Goal: Task Accomplishment & Management: Manage account settings

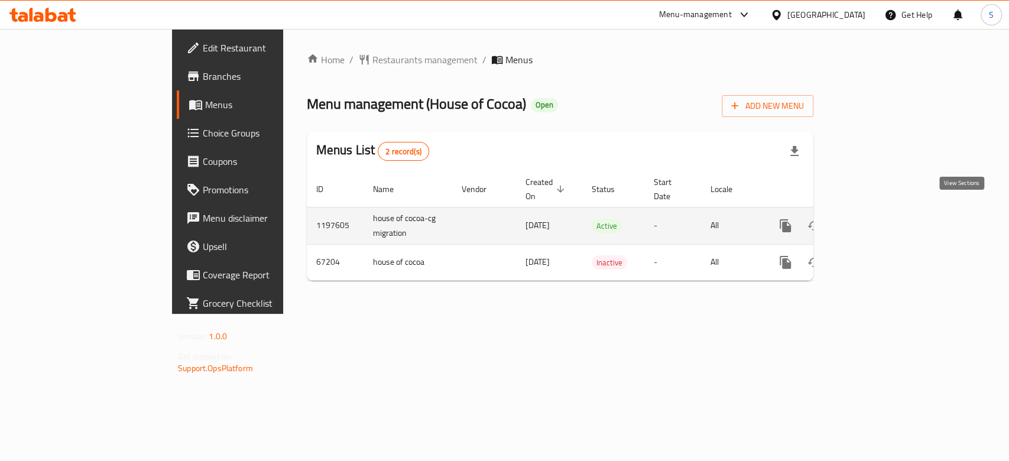
click at [877, 219] on icon "enhanced table" at bounding box center [870, 226] width 14 height 14
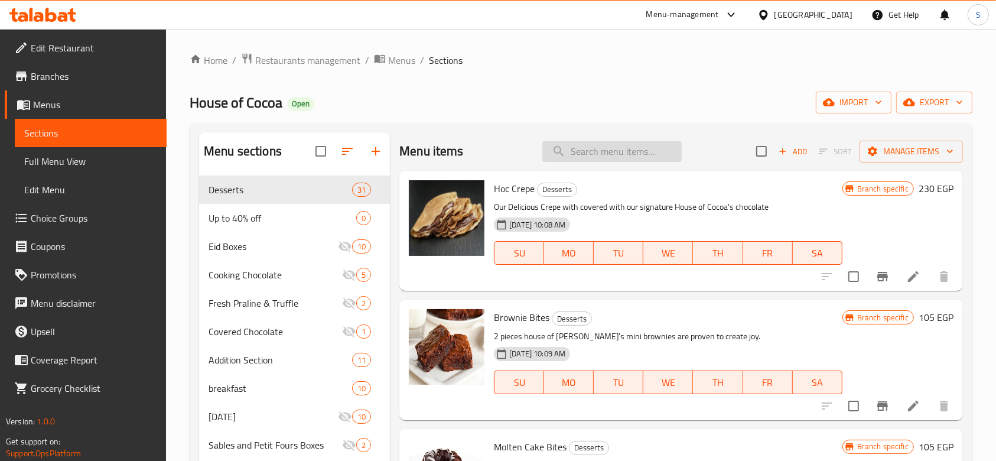
click at [590, 149] on input "search" at bounding box center [611, 151] width 139 height 21
paste input "Louvre Chocolate Tart"
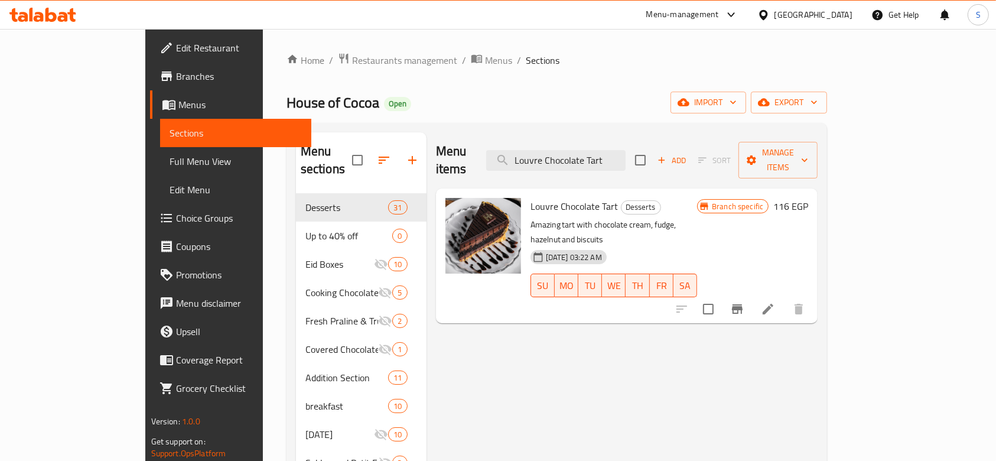
type input "Louvre Chocolate Tart"
click at [743, 304] on icon "Branch-specific-item" at bounding box center [737, 308] width 11 height 9
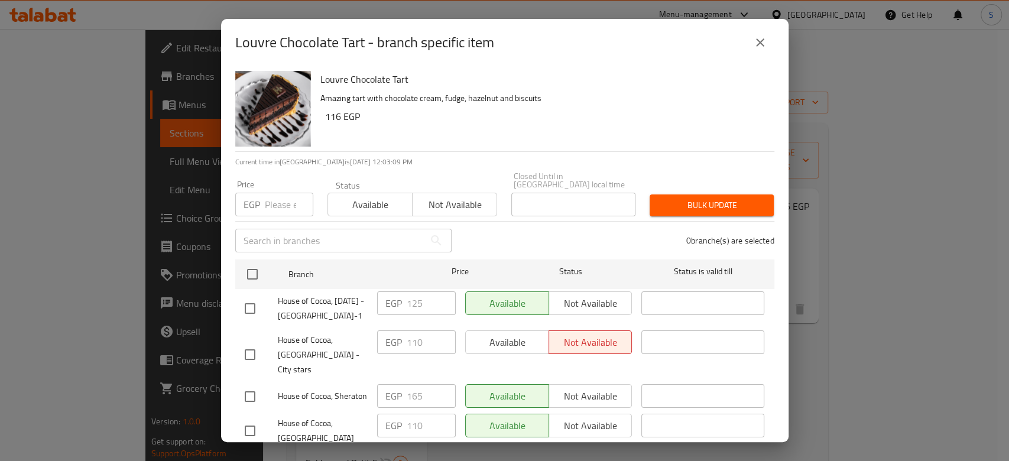
click at [279, 196] on input "number" at bounding box center [289, 205] width 48 height 24
type input "165"
click at [700, 198] on span "Bulk update" at bounding box center [711, 205] width 105 height 15
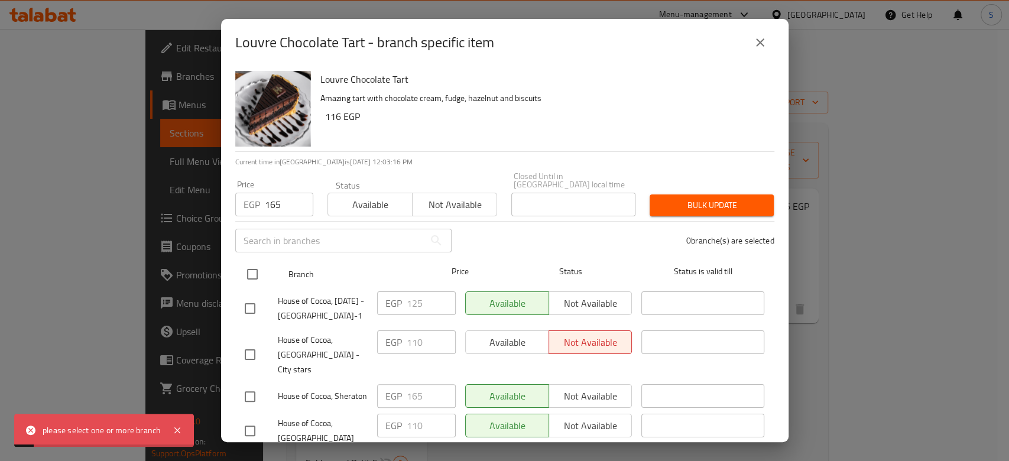
click at [248, 273] on input "checkbox" at bounding box center [252, 274] width 25 height 25
checkbox input "true"
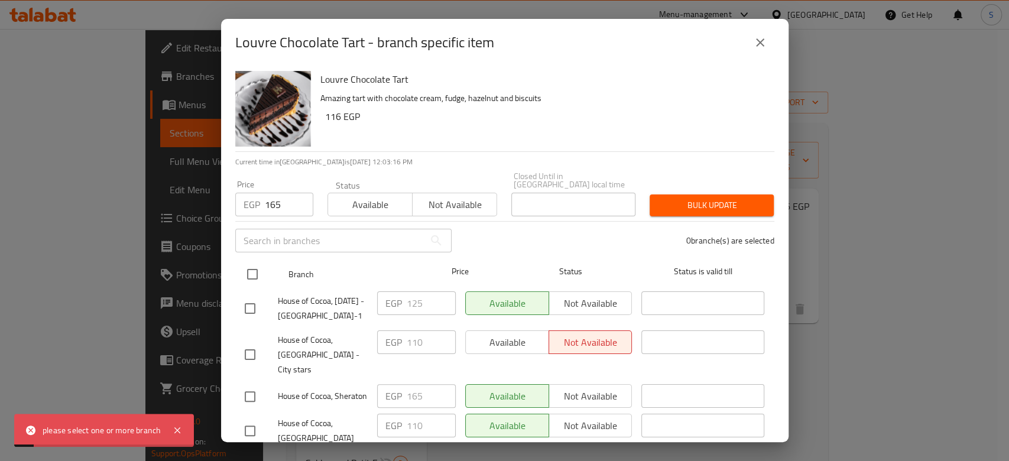
checkbox input "true"
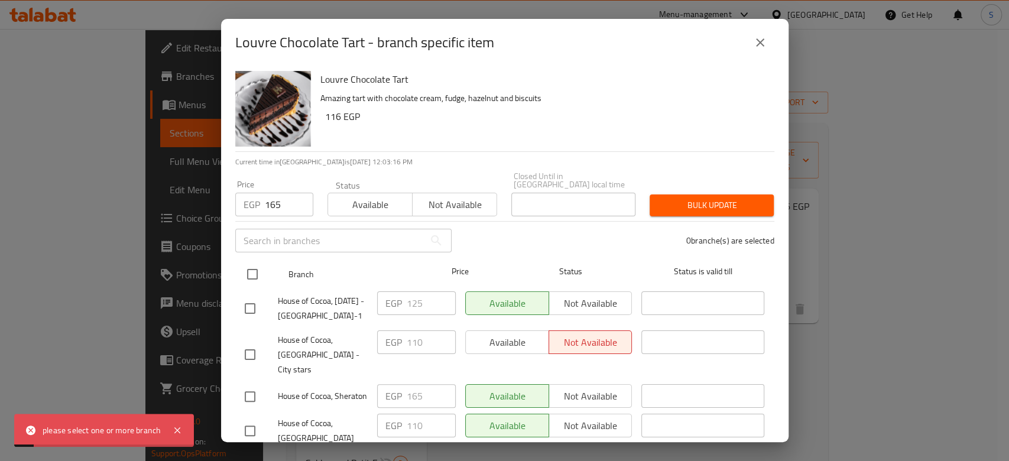
checkbox input "true"
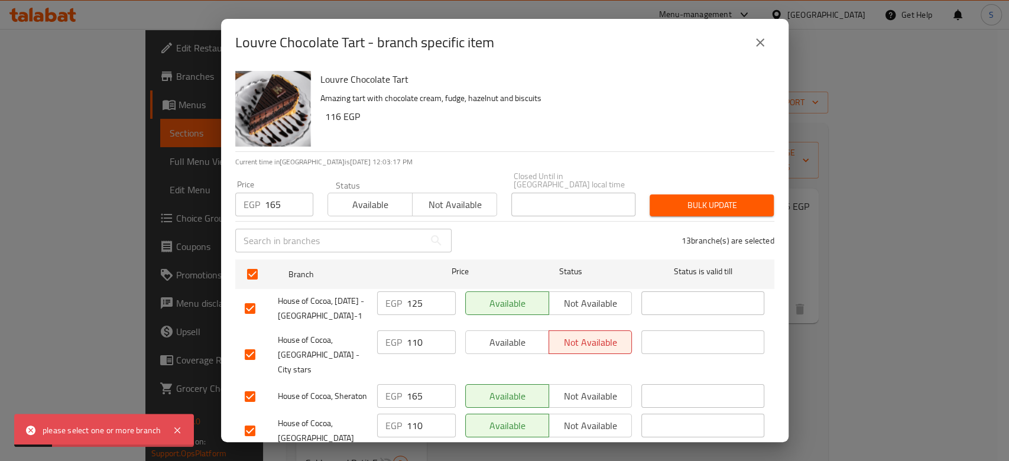
click at [714, 199] on span "Bulk update" at bounding box center [711, 205] width 105 height 15
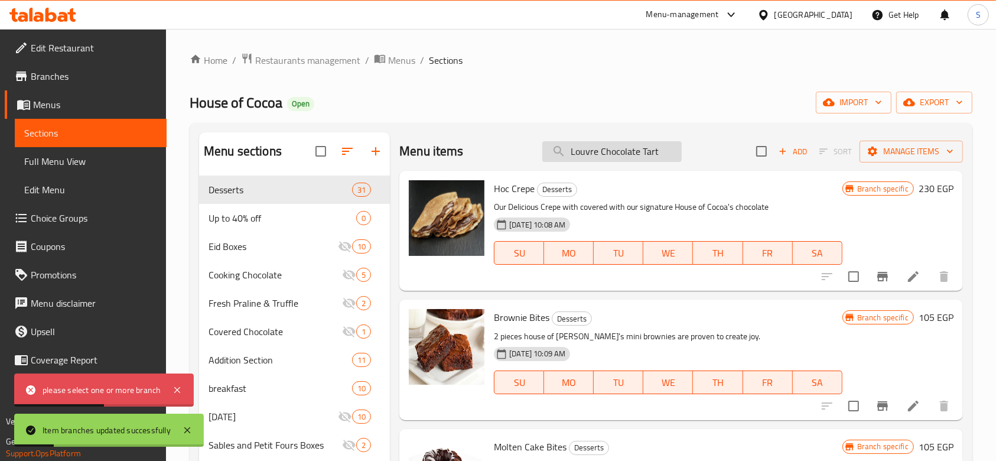
drag, startPoint x: 610, startPoint y: 146, endPoint x: 633, endPoint y: 151, distance: 24.2
click at [610, 146] on input "Louvre Chocolate Tart" at bounding box center [611, 151] width 139 height 21
click at [649, 157] on input "Louvre Chocolate Tart" at bounding box center [611, 151] width 139 height 21
click at [651, 152] on input "Louvre Chocolate Tart" at bounding box center [611, 151] width 139 height 21
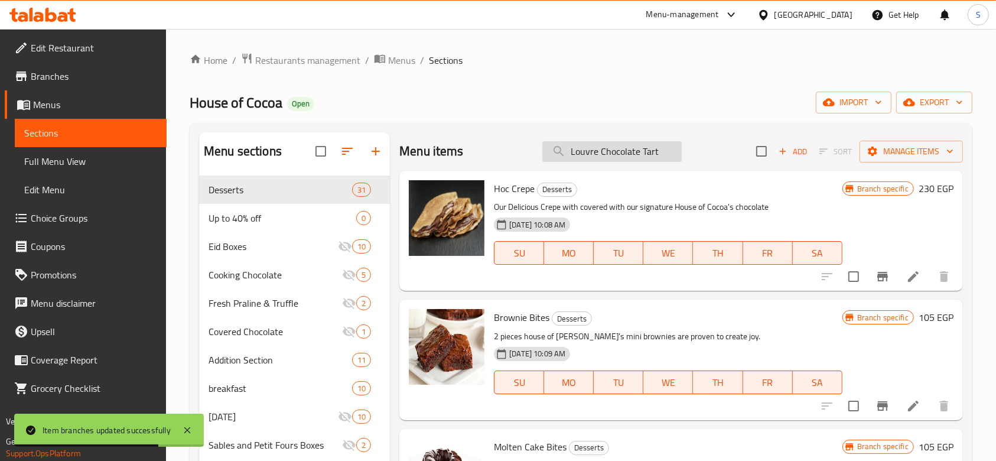
drag, startPoint x: 563, startPoint y: 154, endPoint x: 655, endPoint y: 150, distance: 92.2
click at [655, 150] on input "Louvre Chocolate Tart" at bounding box center [611, 151] width 139 height 21
paste input "Louvre Chocolate Tart"
type input "Louvre Chocolate Tart"
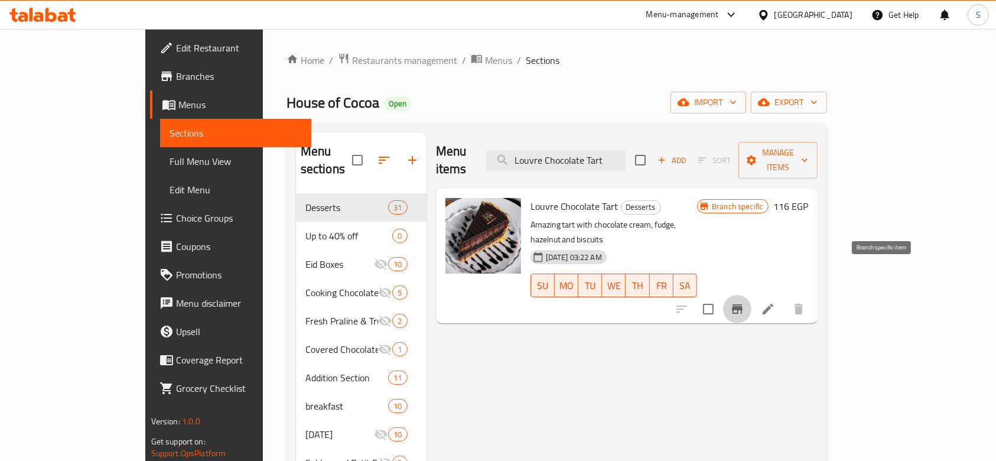
click at [745, 302] on icon "Branch-specific-item" at bounding box center [737, 309] width 14 height 14
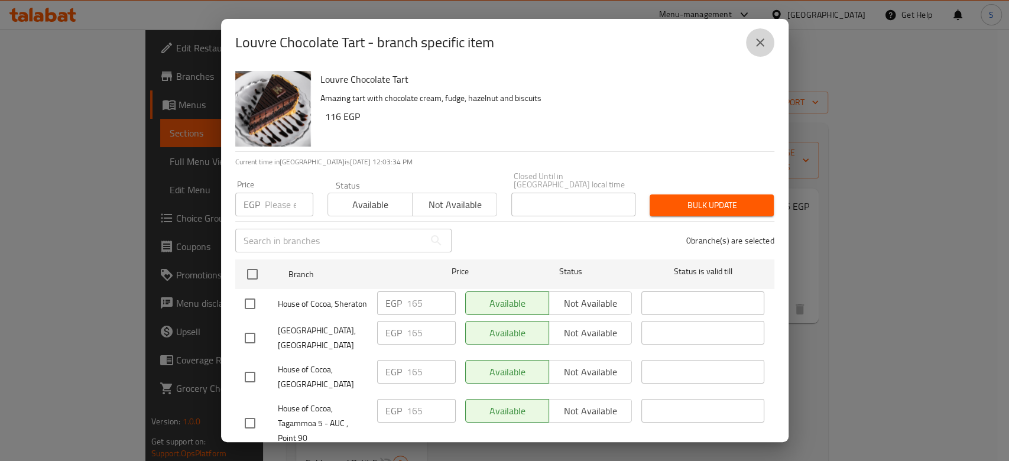
click at [755, 34] on button "close" at bounding box center [760, 42] width 28 height 28
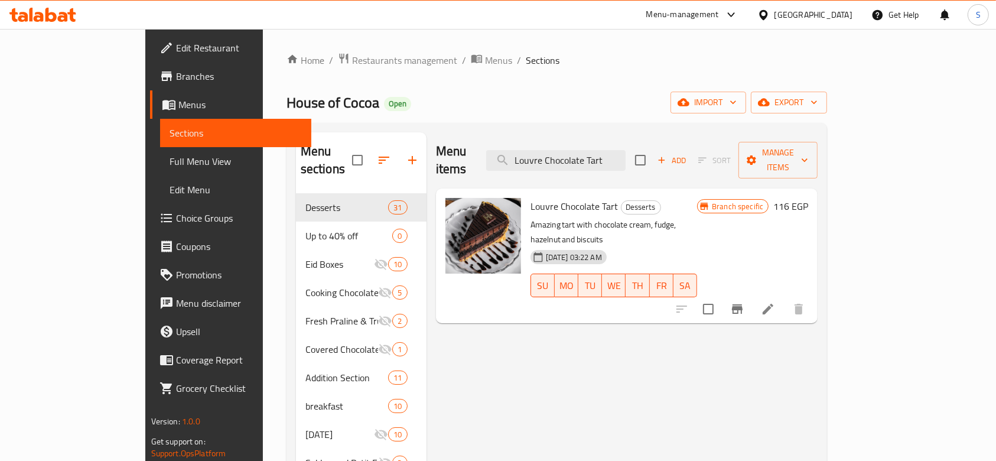
click at [775, 302] on icon at bounding box center [768, 309] width 14 height 14
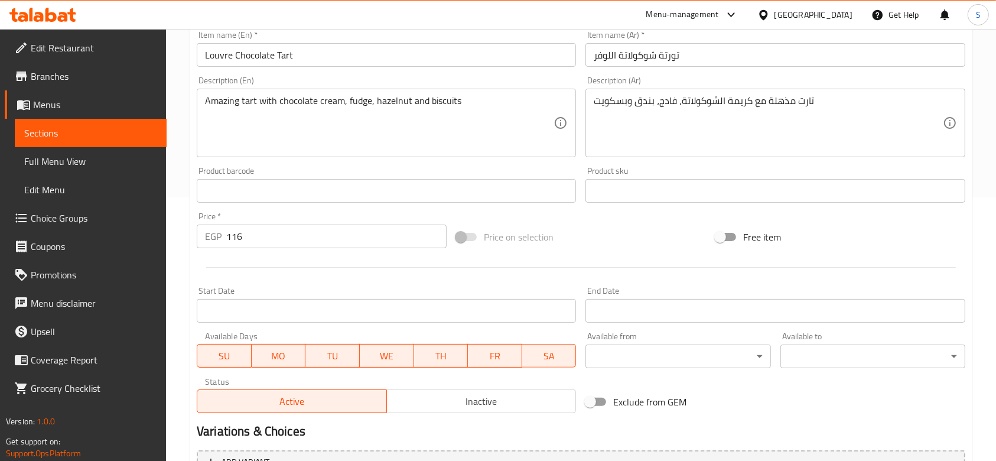
scroll to position [391, 0]
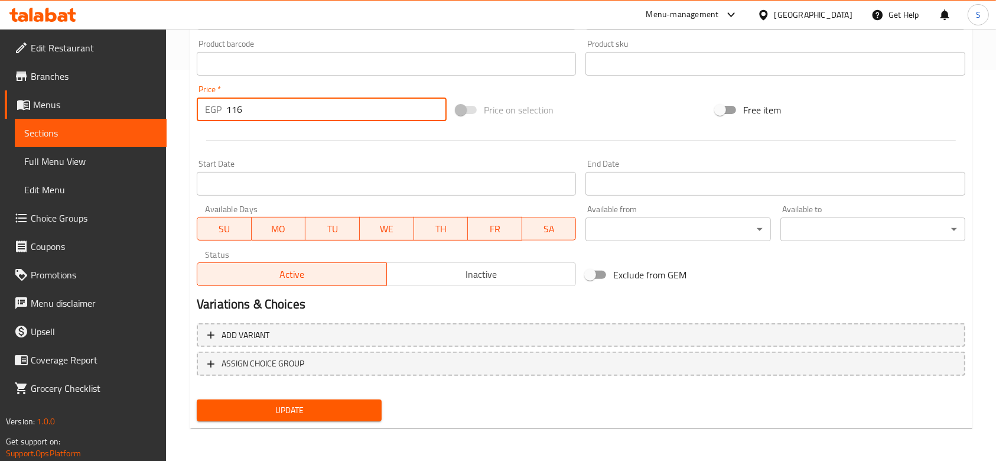
click at [274, 102] on input "116" at bounding box center [336, 109] width 220 height 24
type input "165"
click at [299, 414] on span "Update" at bounding box center [289, 410] width 166 height 15
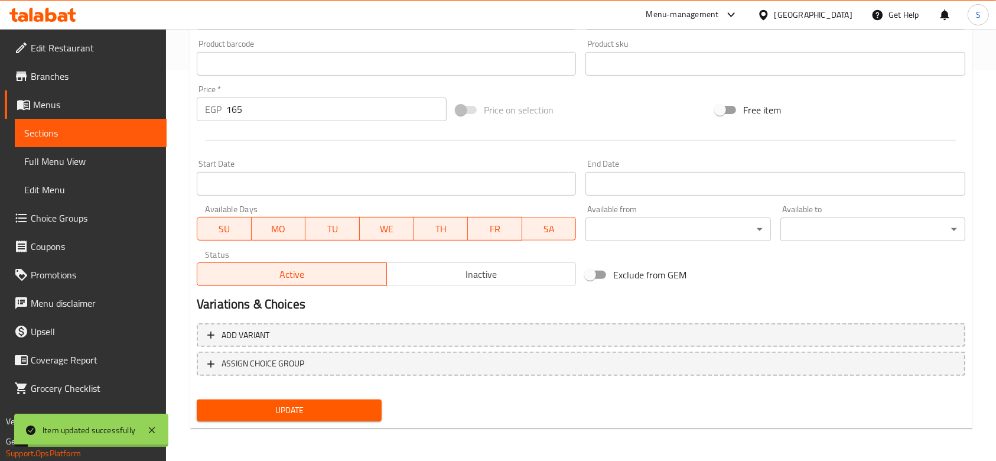
click at [102, 102] on span "Menus" at bounding box center [95, 104] width 124 height 14
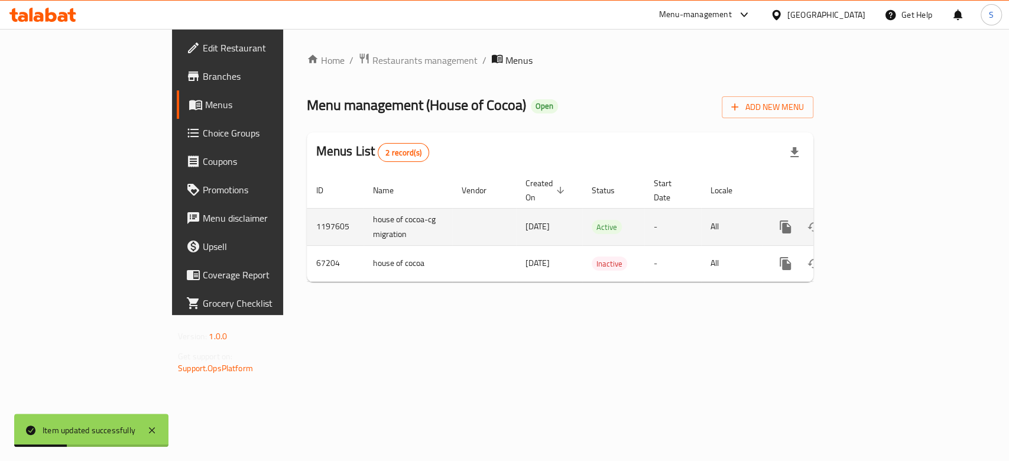
click at [877, 220] on icon "enhanced table" at bounding box center [870, 227] width 14 height 14
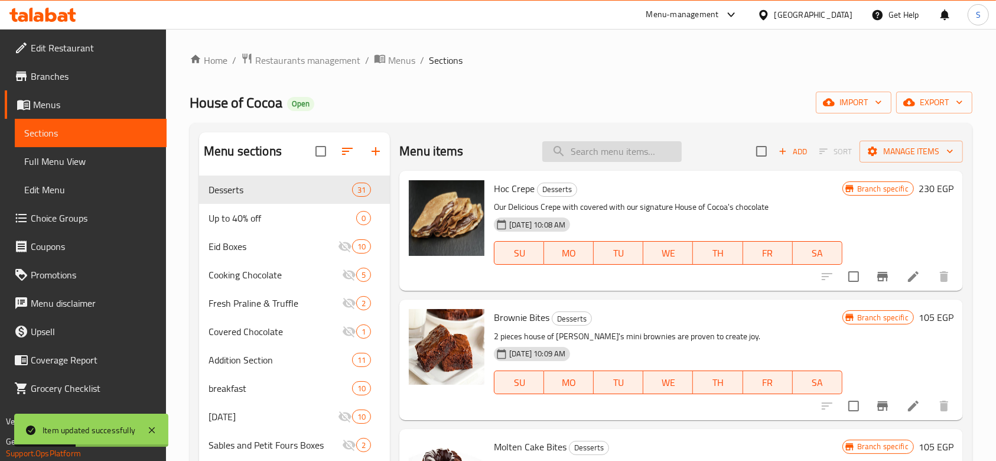
click at [595, 158] on input "search" at bounding box center [611, 151] width 139 height 21
paste input "Louvre Chocolate Tart"
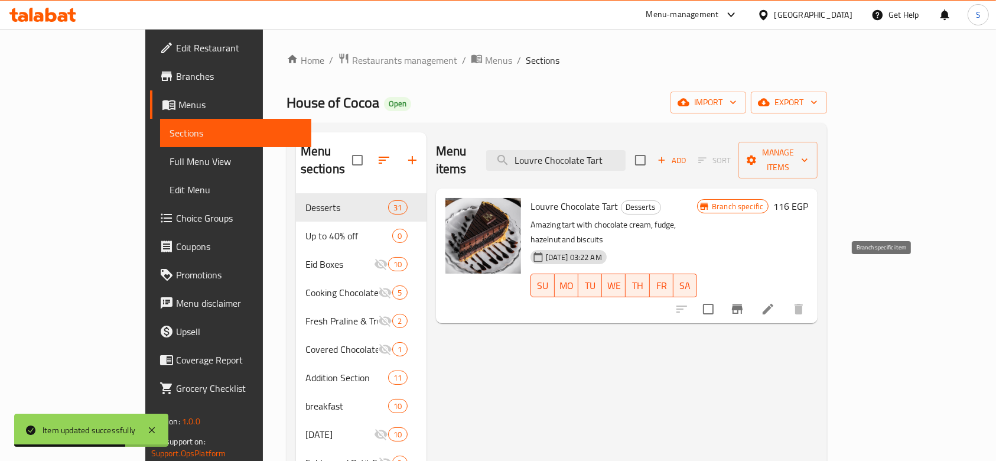
click at [743, 304] on icon "Branch-specific-item" at bounding box center [737, 308] width 11 height 9
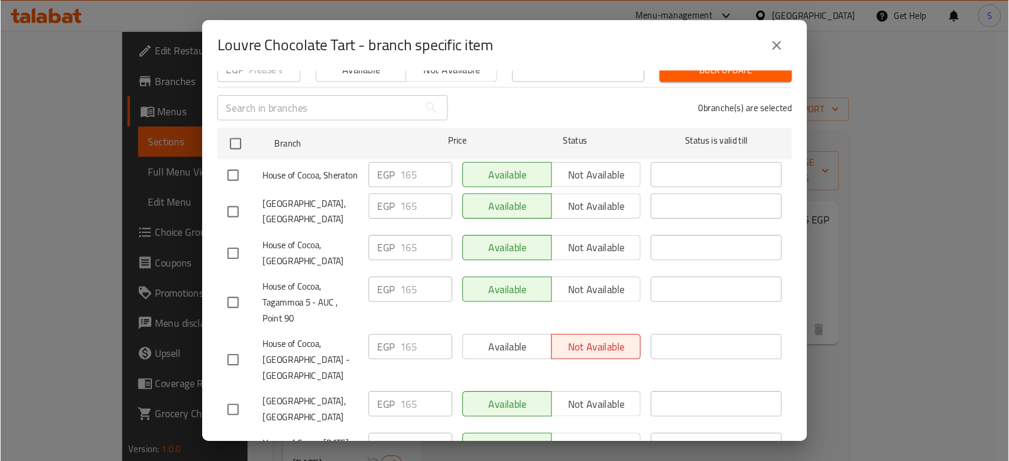
scroll to position [139, 0]
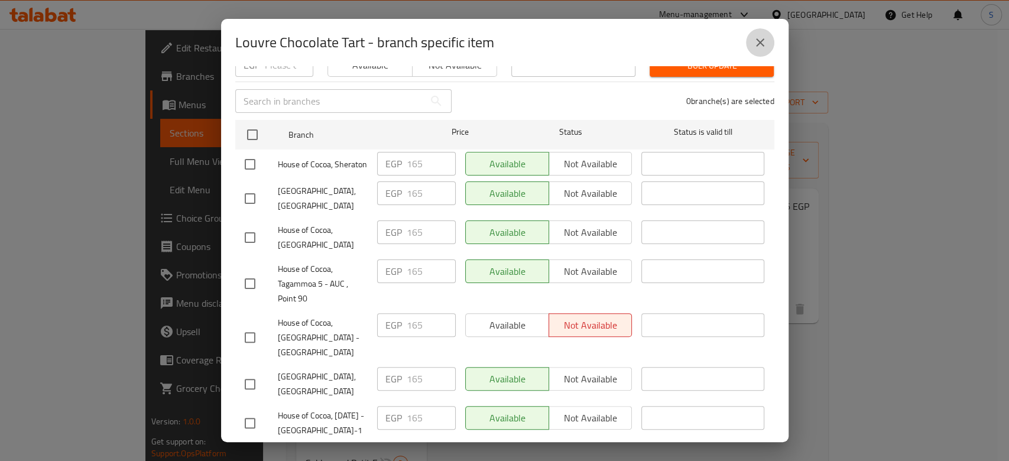
click at [759, 40] on icon "close" at bounding box center [760, 42] width 14 height 14
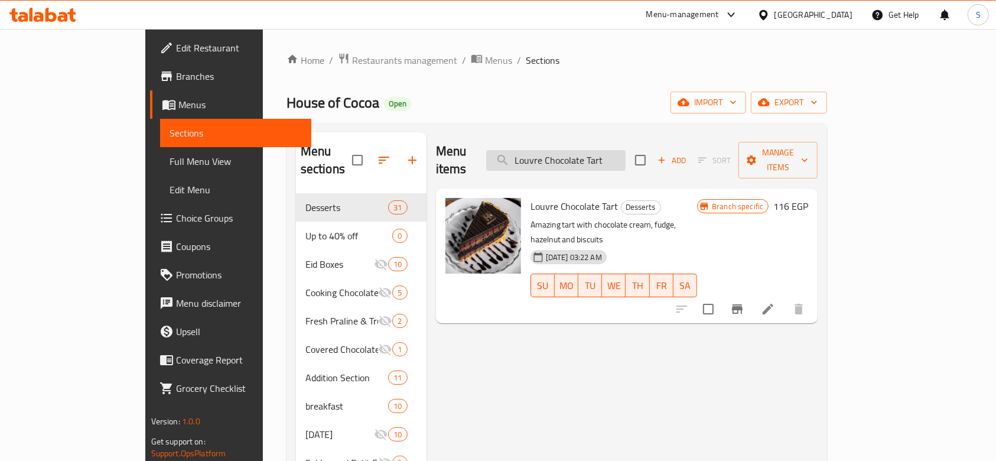
click at [626, 154] on input "Louvre Chocolate Tart" at bounding box center [555, 160] width 139 height 21
drag, startPoint x: 667, startPoint y: 152, endPoint x: 506, endPoint y: 149, distance: 160.8
click at [507, 152] on div "Menu items Louvre Chocolate Tart Add Sort Manage items" at bounding box center [627, 160] width 382 height 56
paste input "Three layers chocolate"
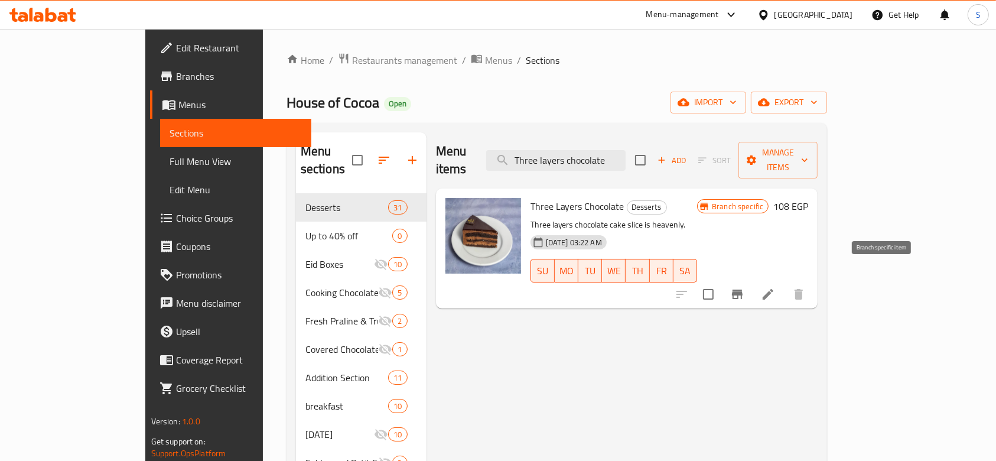
type input "Three layers chocolate"
click at [745, 287] on icon "Branch-specific-item" at bounding box center [737, 294] width 14 height 14
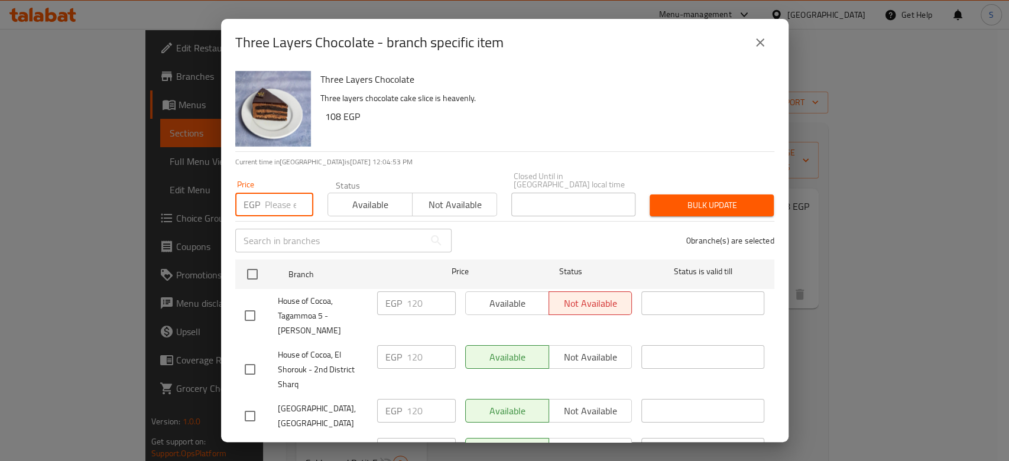
click at [278, 196] on input "number" at bounding box center [289, 205] width 48 height 24
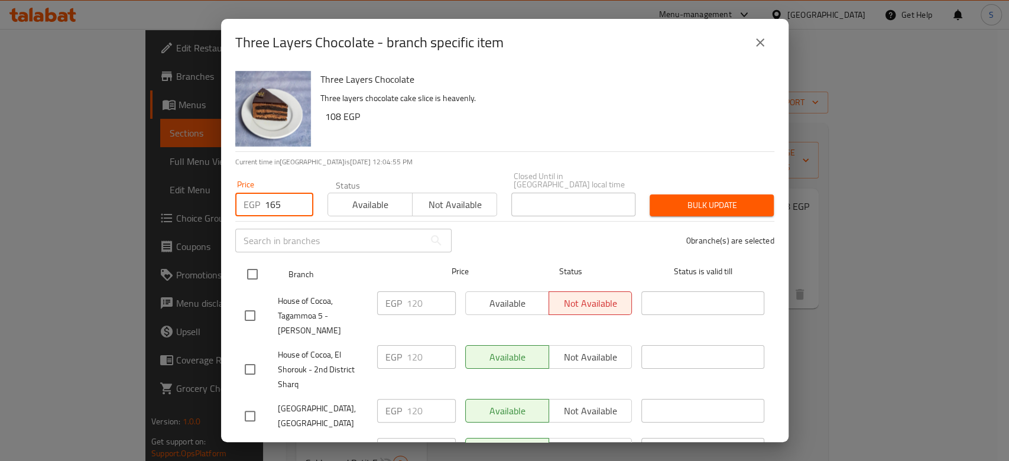
type input "165"
click at [247, 262] on input "checkbox" at bounding box center [252, 274] width 25 height 25
checkbox input "true"
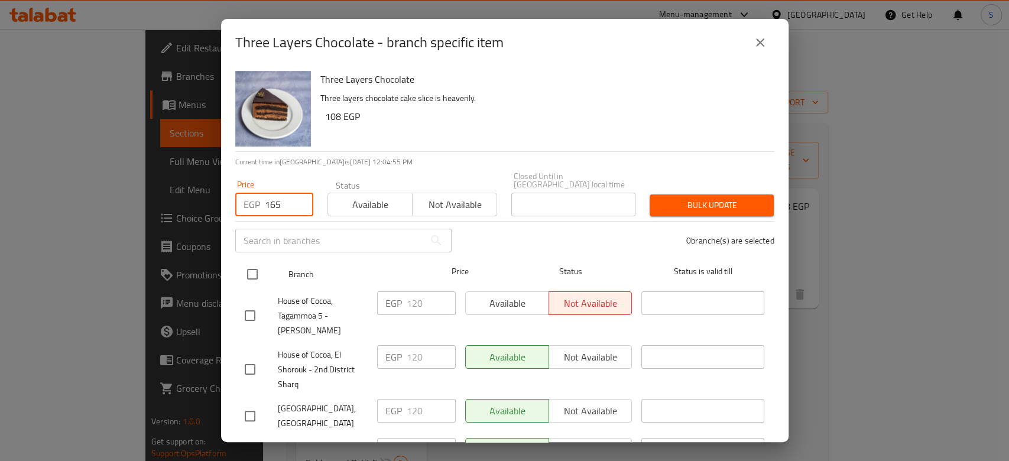
checkbox input "true"
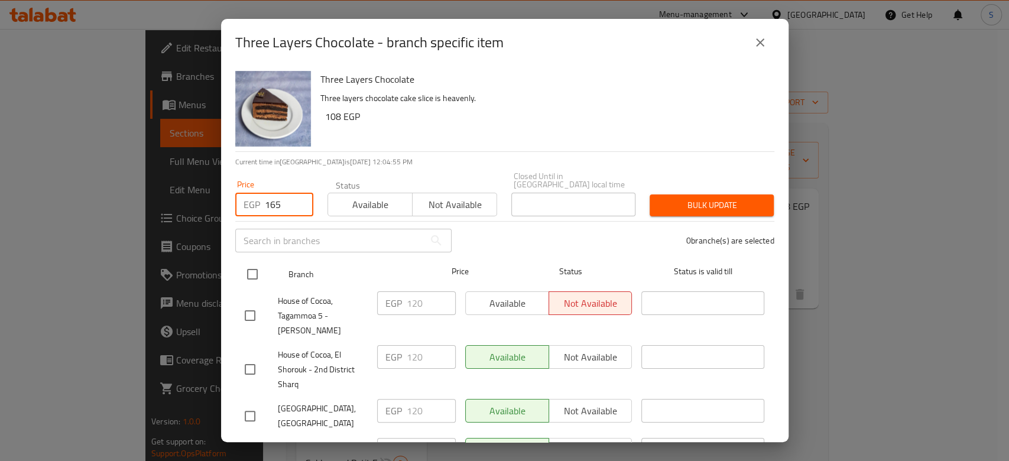
checkbox input "true"
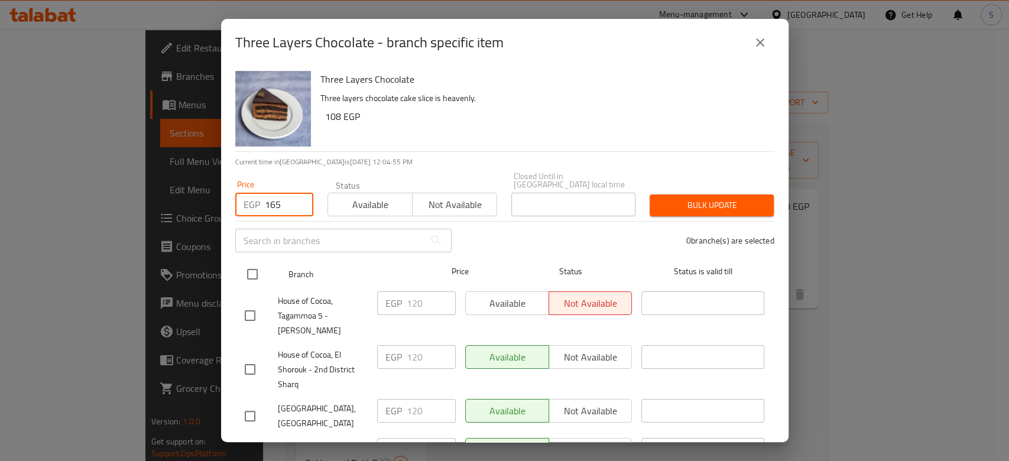
checkbox input "true"
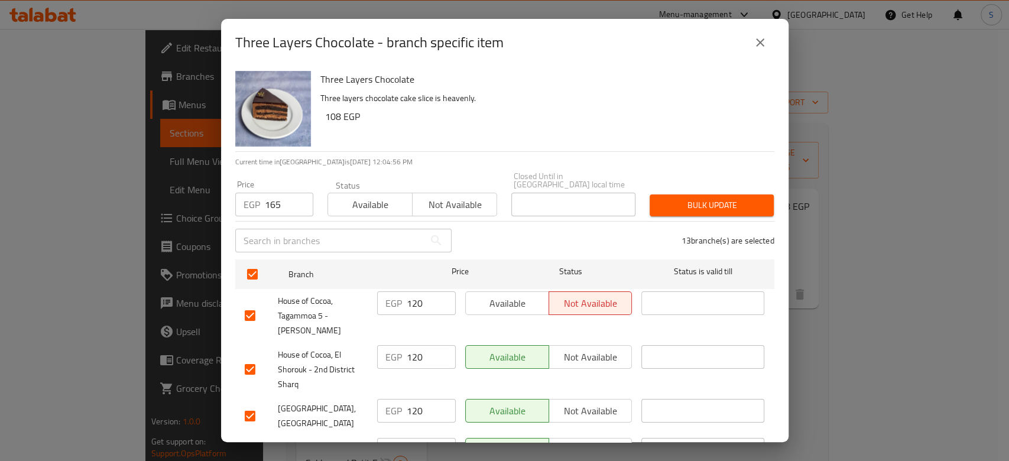
click at [684, 199] on span "Bulk update" at bounding box center [711, 205] width 105 height 15
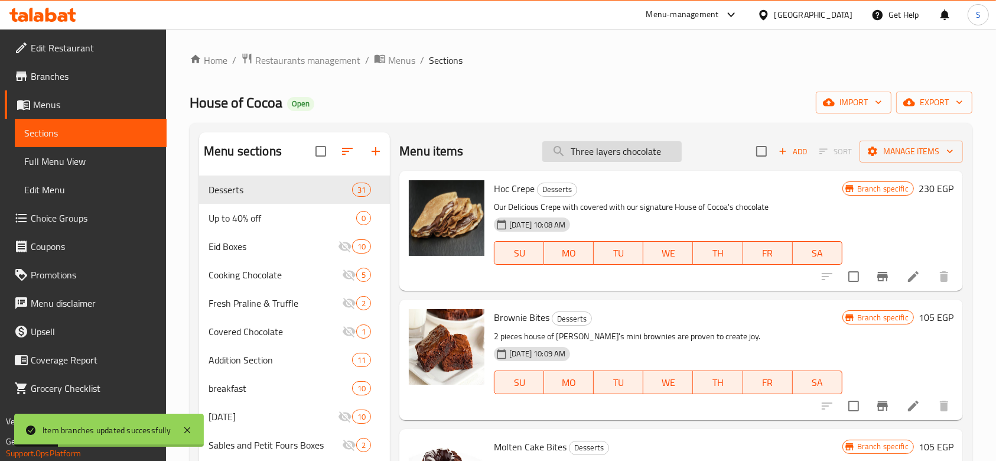
click at [564, 156] on input "Three layers chocolate" at bounding box center [611, 151] width 139 height 21
click at [596, 147] on input "Three layers chocolate" at bounding box center [611, 151] width 139 height 21
click at [641, 152] on input "Three layers chocolate" at bounding box center [611, 151] width 139 height 21
click at [650, 151] on input "Three layers chocolate" at bounding box center [611, 151] width 139 height 21
click at [656, 149] on input "Three layers chocolate" at bounding box center [611, 151] width 139 height 21
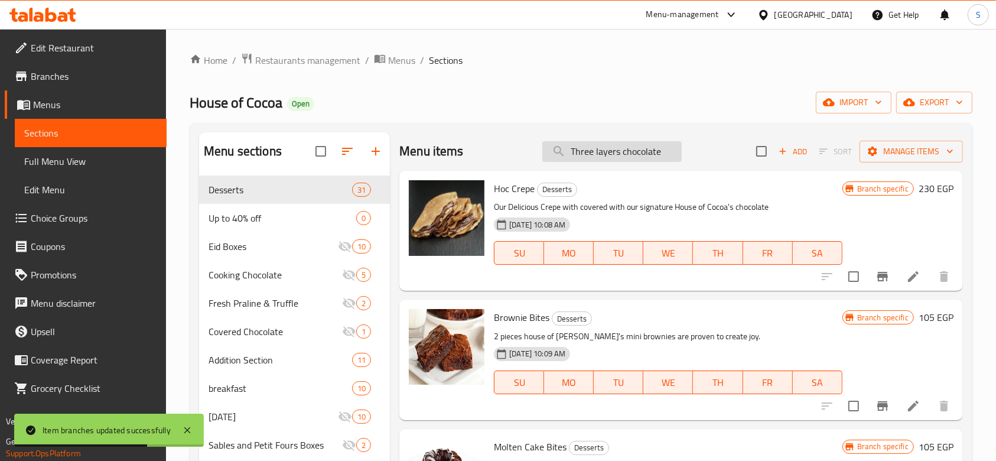
click at [656, 149] on input "Three layers chocolate" at bounding box center [611, 151] width 139 height 21
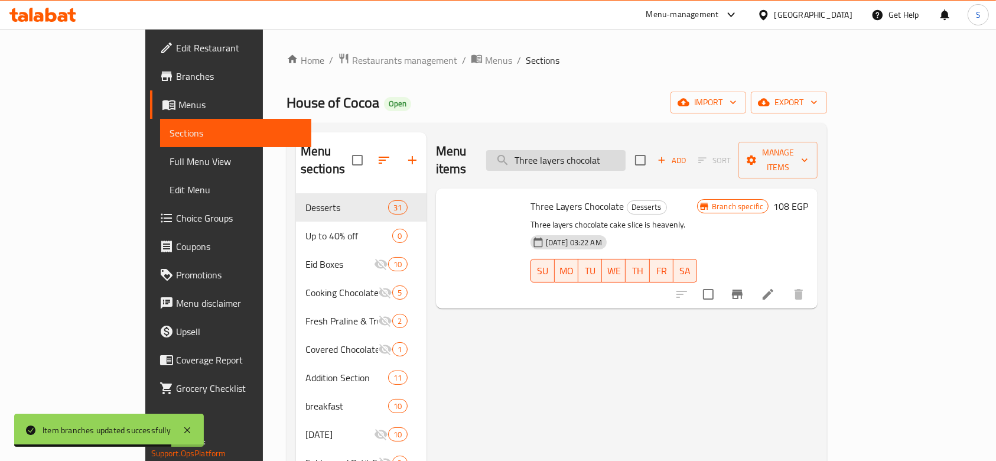
type input "Three layers chocolate"
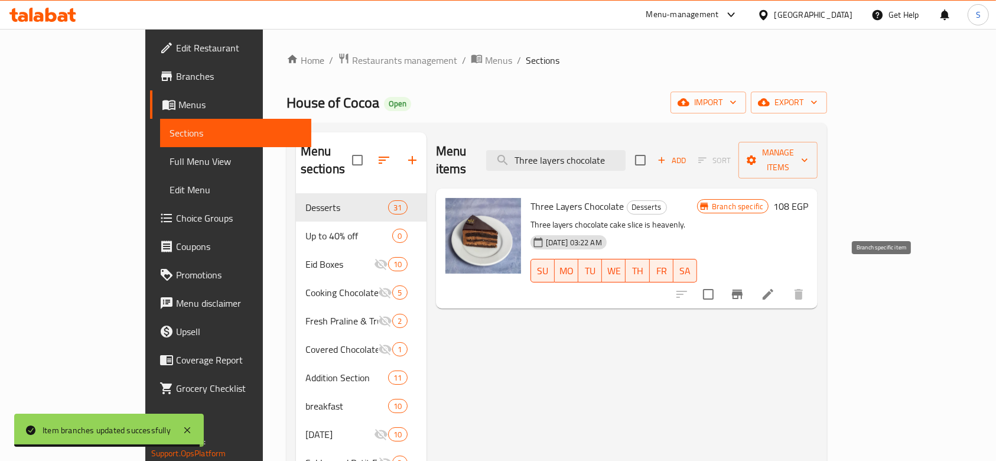
click at [743, 290] on icon "Branch-specific-item" at bounding box center [737, 294] width 11 height 9
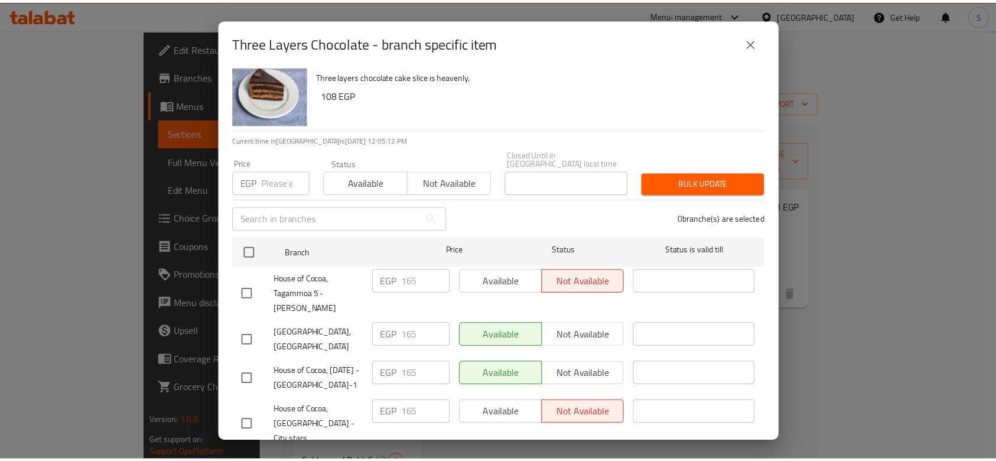
scroll to position [0, 0]
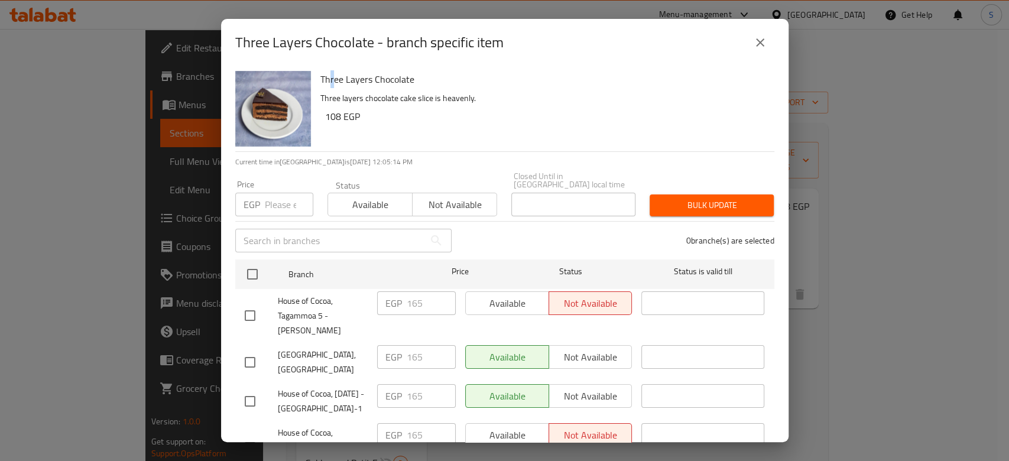
click at [332, 84] on h6 "Three Layers Chocolate" at bounding box center [542, 79] width 444 height 17
click at [363, 111] on h6 "108 EGP" at bounding box center [545, 116] width 440 height 17
drag, startPoint x: 365, startPoint y: 118, endPoint x: 509, endPoint y: 79, distance: 148.8
click at [366, 118] on h6 "108 EGP" at bounding box center [545, 116] width 440 height 17
click at [766, 45] on button "close" at bounding box center [760, 42] width 28 height 28
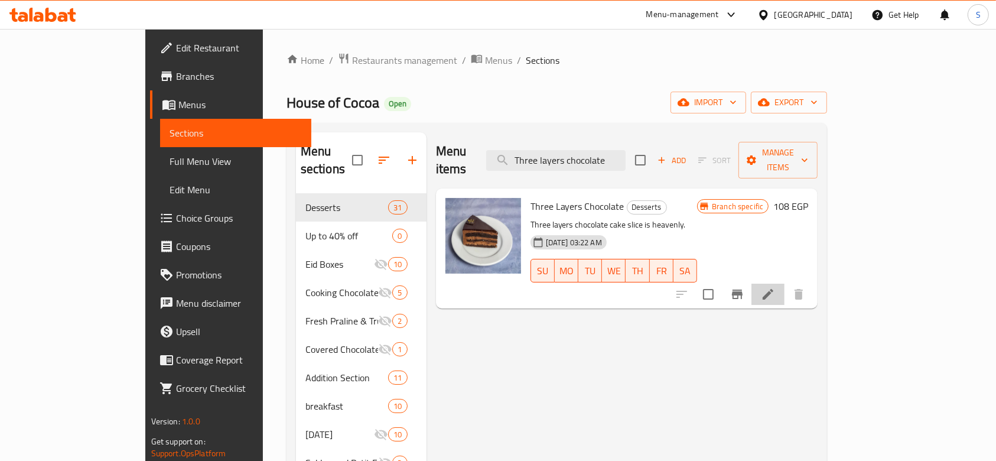
click at [773, 289] on icon at bounding box center [768, 294] width 11 height 11
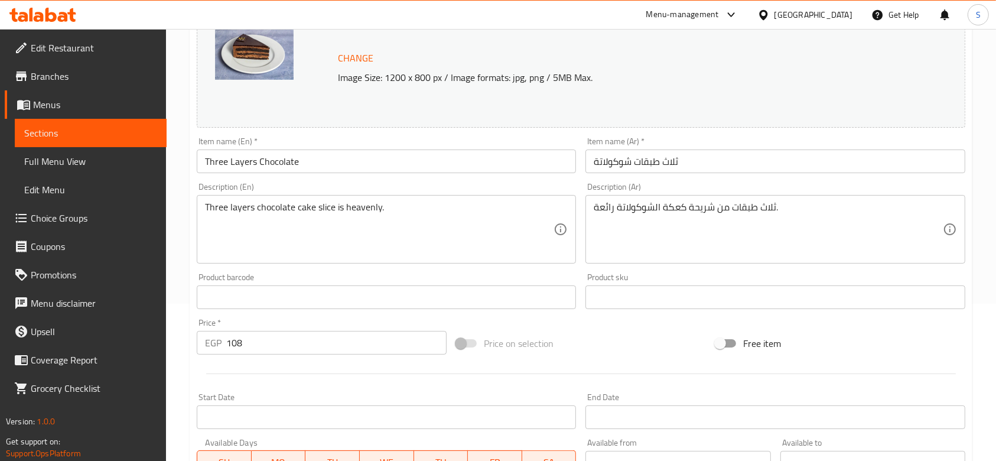
scroll to position [315, 0]
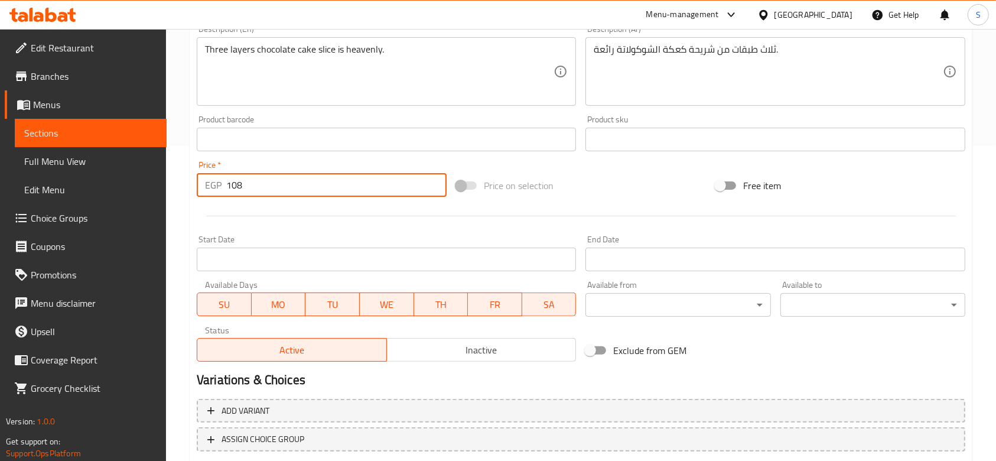
click at [262, 177] on input "108" at bounding box center [336, 185] width 220 height 24
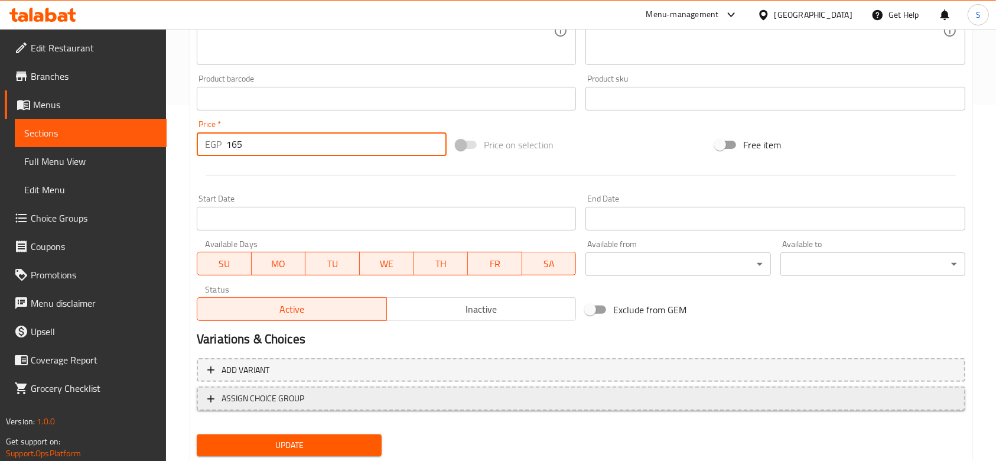
scroll to position [391, 0]
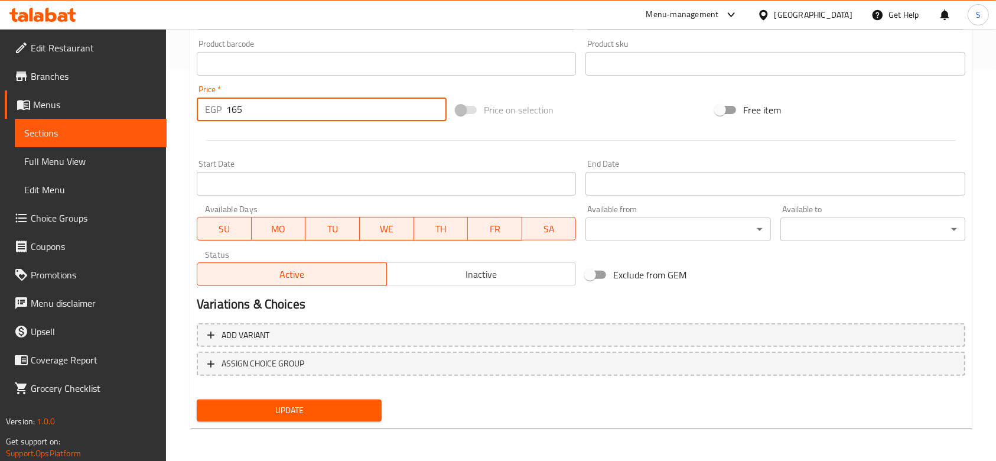
type input "165"
click at [275, 396] on div "Update" at bounding box center [289, 410] width 194 height 31
click at [276, 411] on span "Update" at bounding box center [289, 410] width 166 height 15
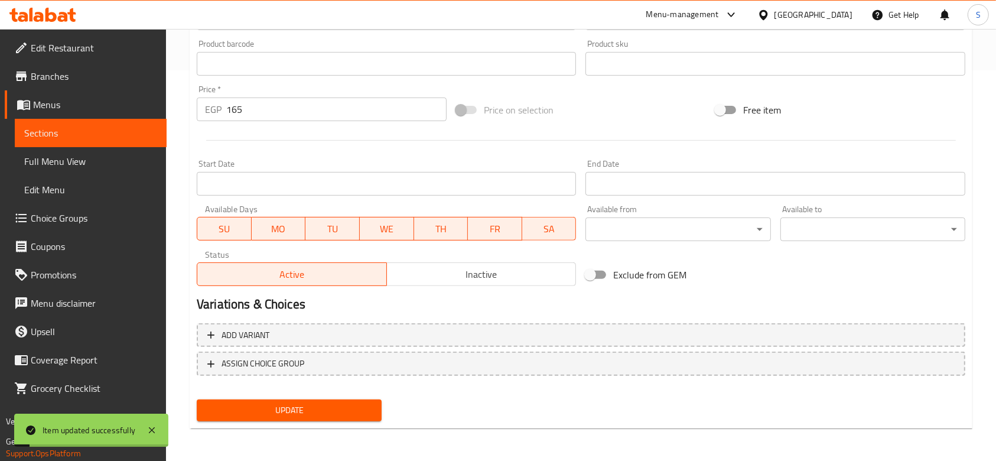
click at [88, 127] on span "Sections" at bounding box center [90, 133] width 133 height 14
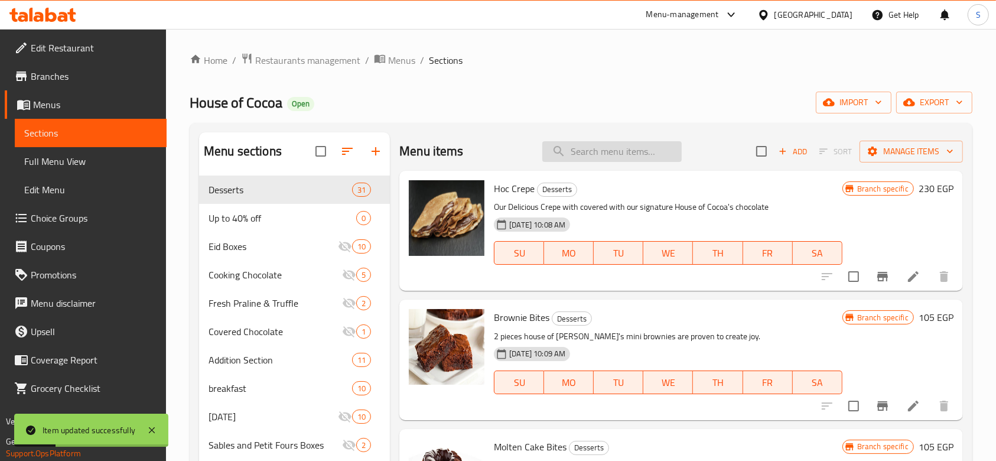
click at [652, 149] on input "search" at bounding box center [611, 151] width 139 height 21
paste input "Three layers chocolate"
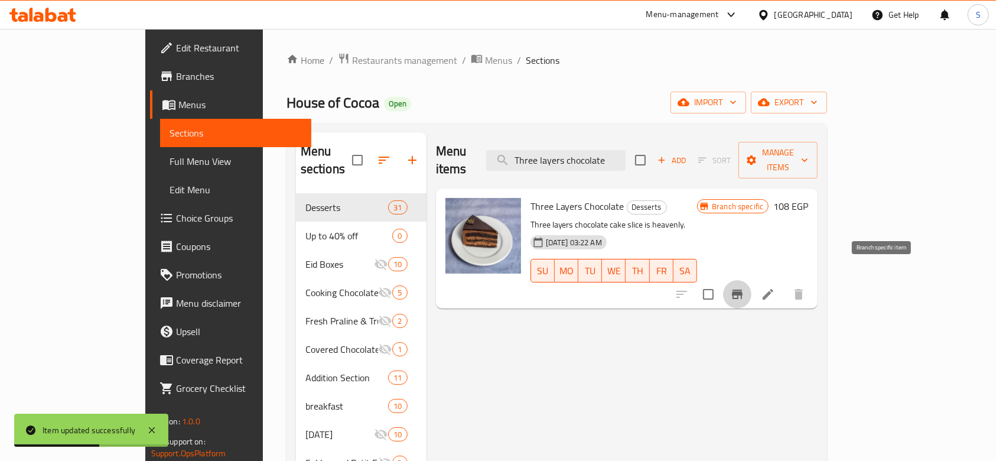
click at [743, 290] on icon "Branch-specific-item" at bounding box center [737, 294] width 11 height 9
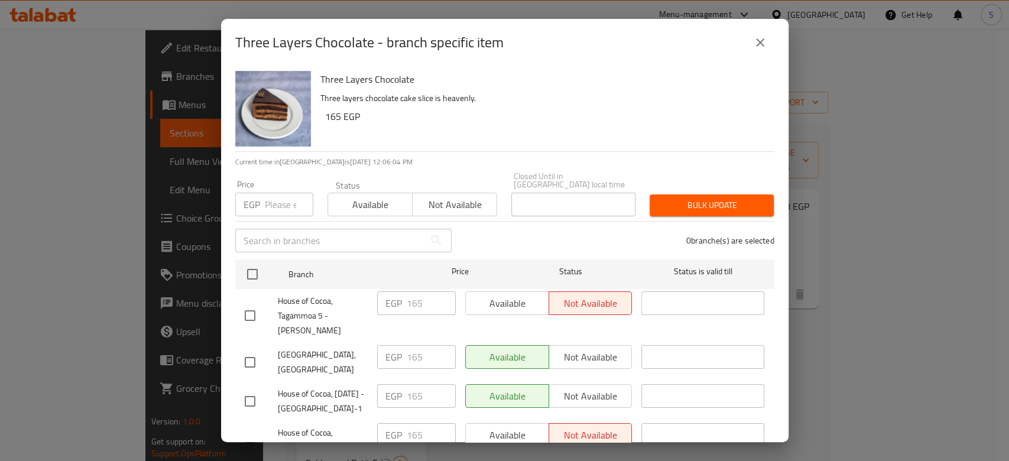
click at [766, 44] on icon "close" at bounding box center [760, 42] width 14 height 14
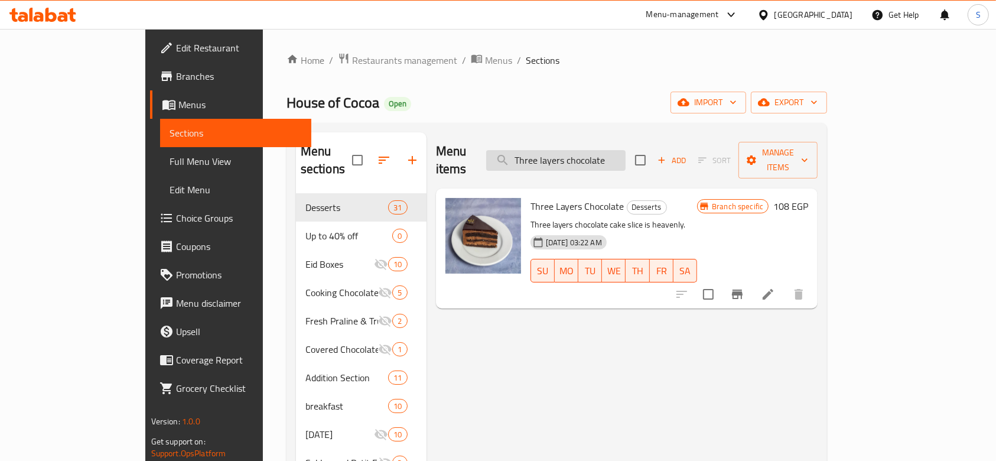
click at [587, 150] on input "Three layers chocolate" at bounding box center [555, 160] width 139 height 21
drag, startPoint x: 671, startPoint y: 149, endPoint x: 383, endPoint y: 119, distance: 289.3
paste input "Chocolate [PERSON_NAME]"
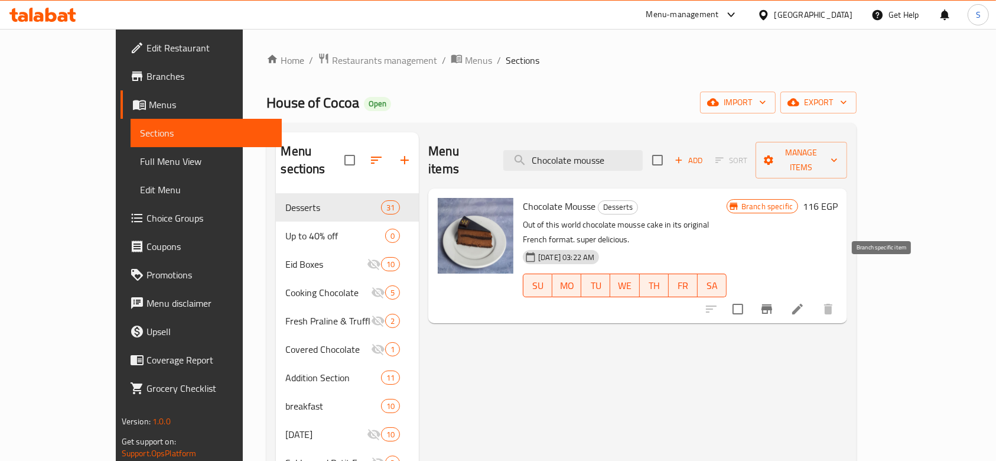
type input "Chocolate mousse"
click at [772, 304] on icon "Branch-specific-item" at bounding box center [767, 308] width 11 height 9
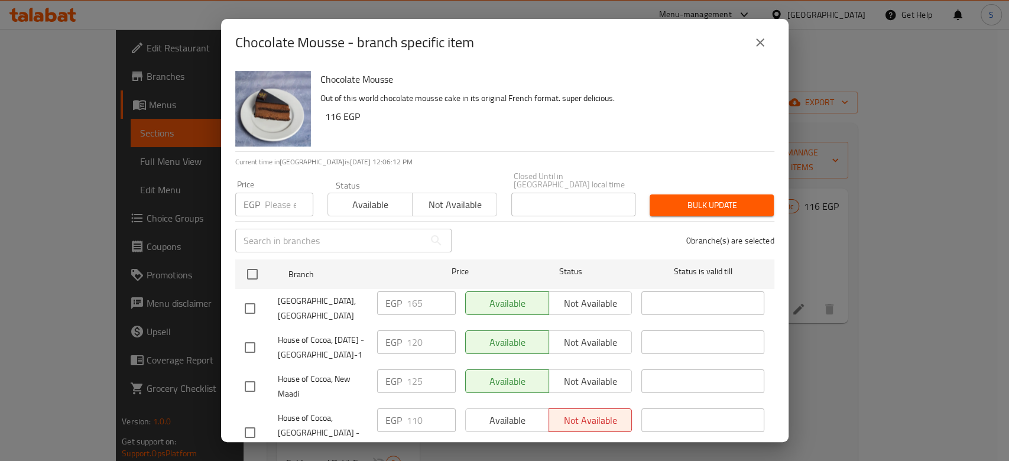
click at [284, 197] on input "number" at bounding box center [289, 205] width 48 height 24
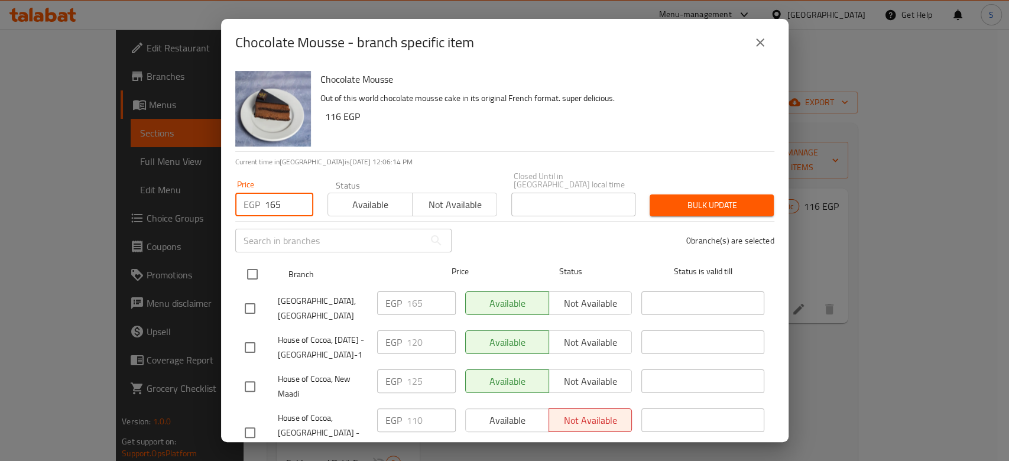
type input "165"
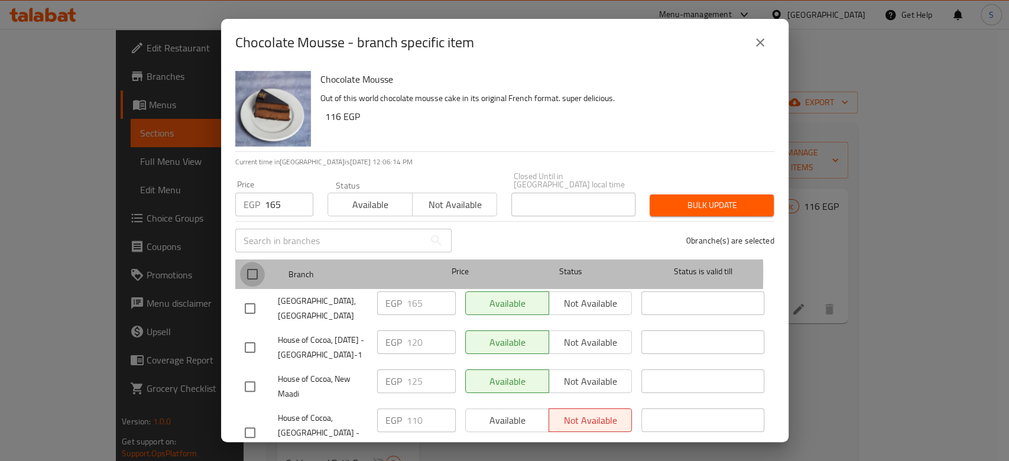
click at [252, 266] on input "checkbox" at bounding box center [252, 274] width 25 height 25
checkbox input "true"
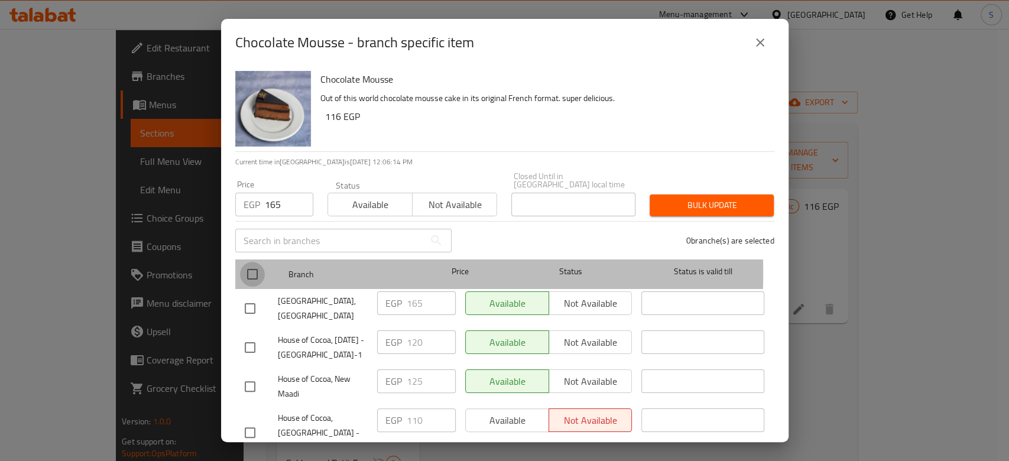
checkbox input "true"
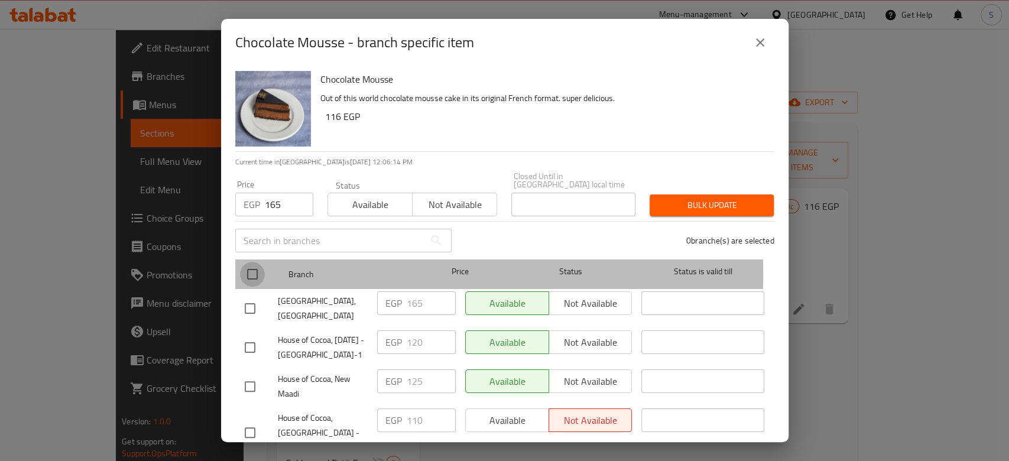
checkbox input "true"
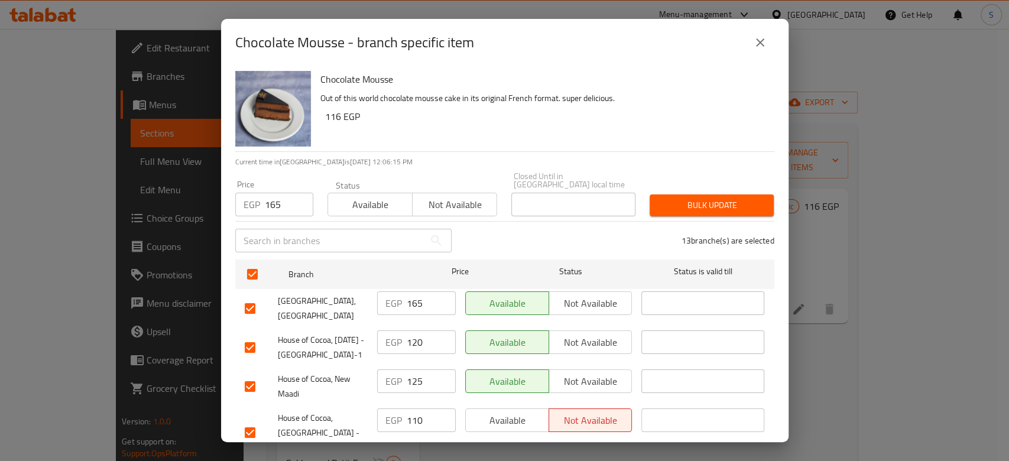
click at [711, 198] on span "Bulk update" at bounding box center [711, 205] width 105 height 15
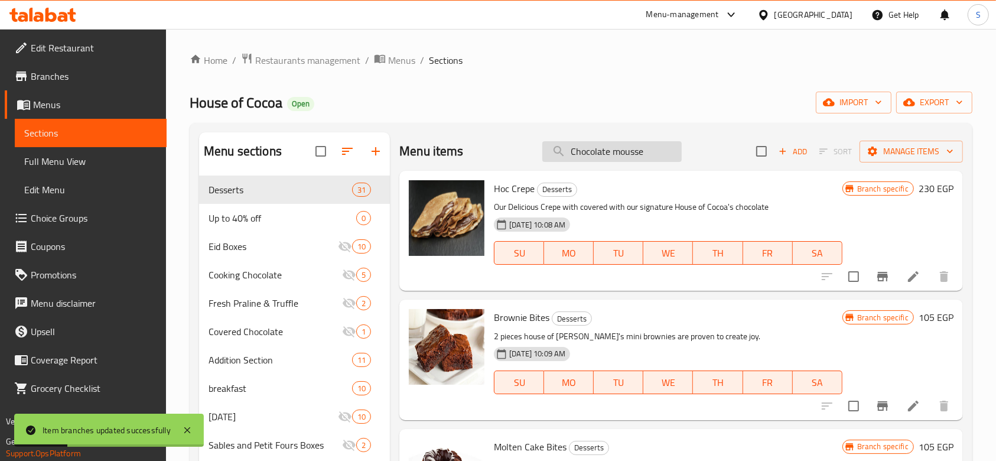
click at [654, 149] on input "Chocolate mousse" at bounding box center [611, 151] width 139 height 21
click at [665, 151] on input "Chocolate mousse" at bounding box center [611, 151] width 139 height 21
click at [651, 159] on input "Chocolate mousse" at bounding box center [611, 151] width 139 height 21
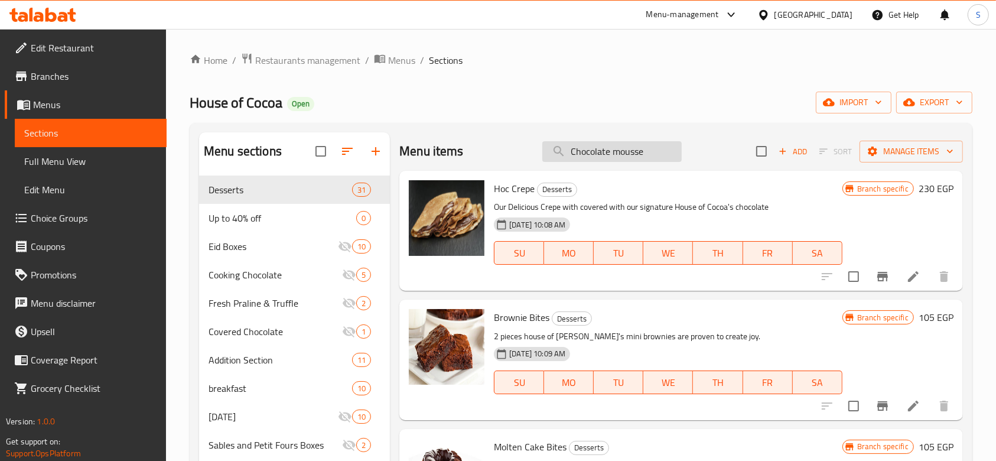
click at [642, 161] on input "Chocolate mousse" at bounding box center [611, 151] width 139 height 21
type input "Chocolate mousse"
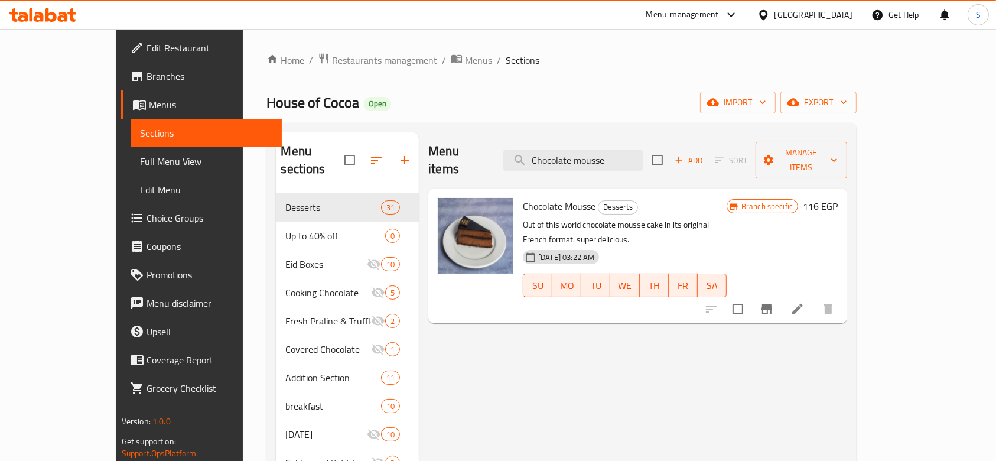
click at [805, 302] on icon at bounding box center [798, 309] width 14 height 14
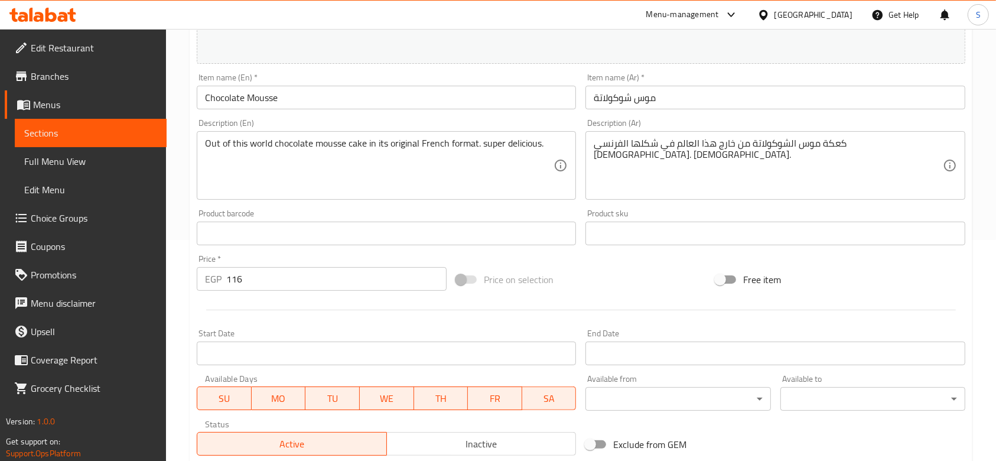
scroll to position [236, 0]
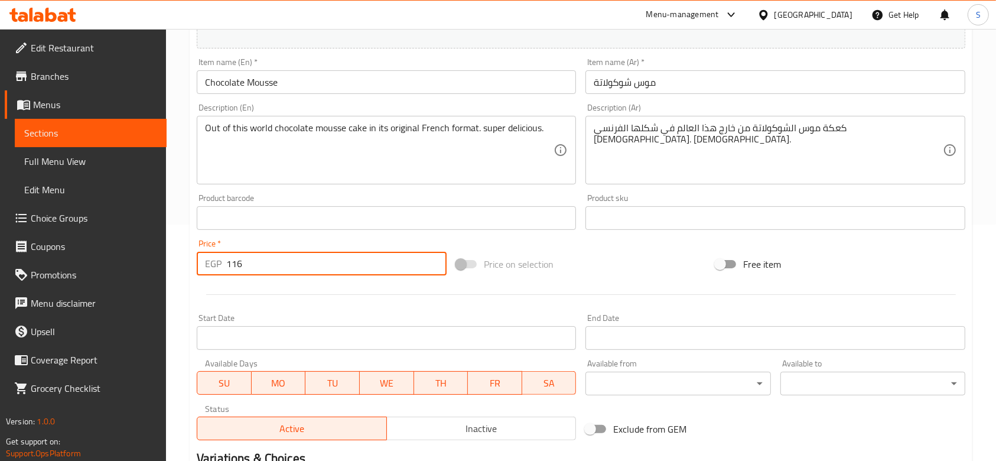
click at [279, 259] on input "116" at bounding box center [336, 264] width 220 height 24
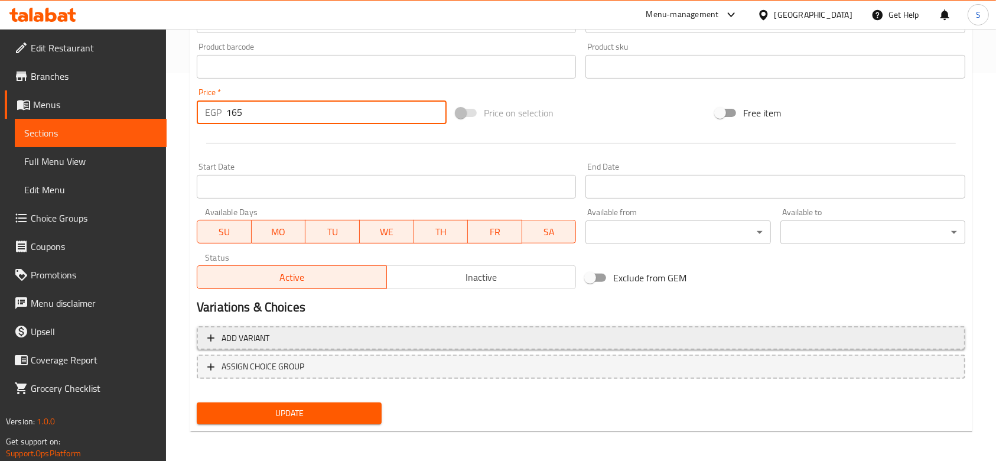
scroll to position [391, 0]
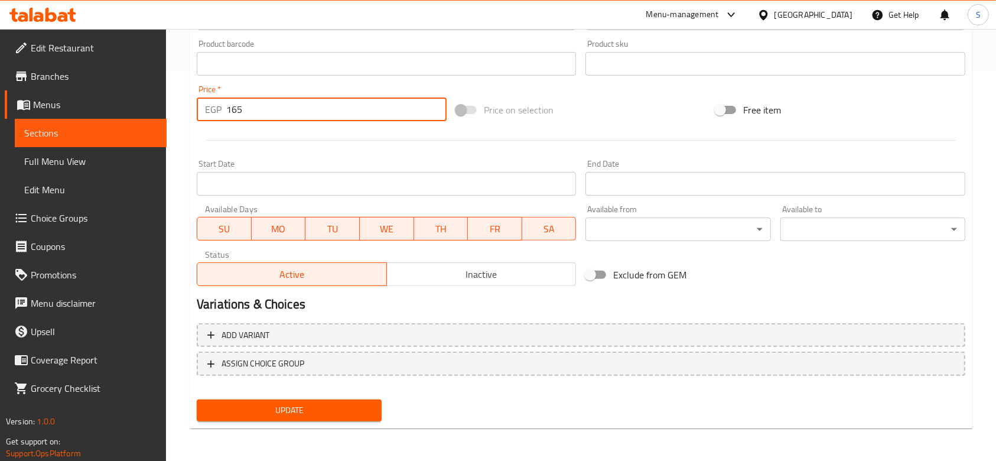
type input "165"
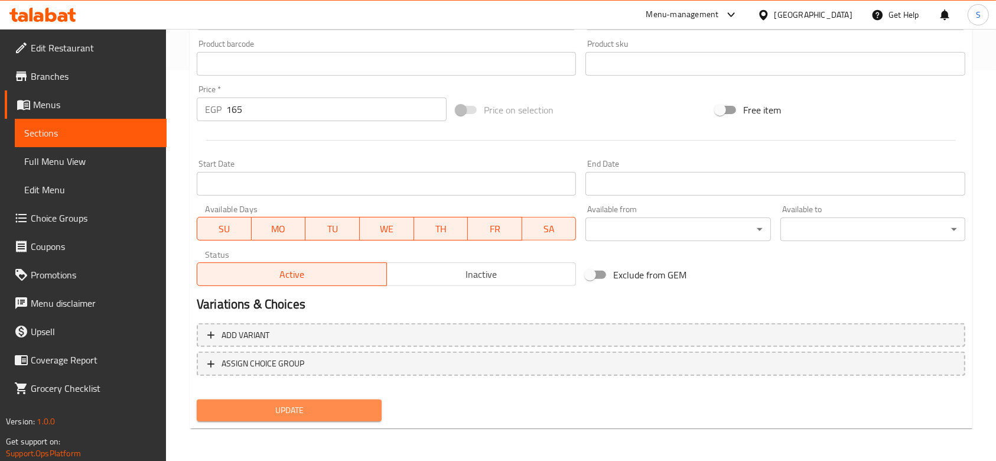
click at [257, 418] on button "Update" at bounding box center [289, 410] width 185 height 22
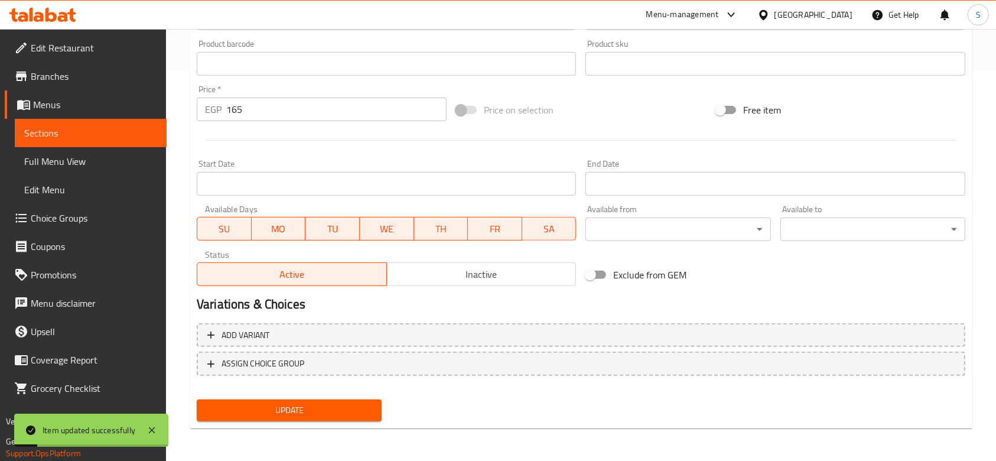
click at [78, 128] on span "Sections" at bounding box center [90, 133] width 133 height 14
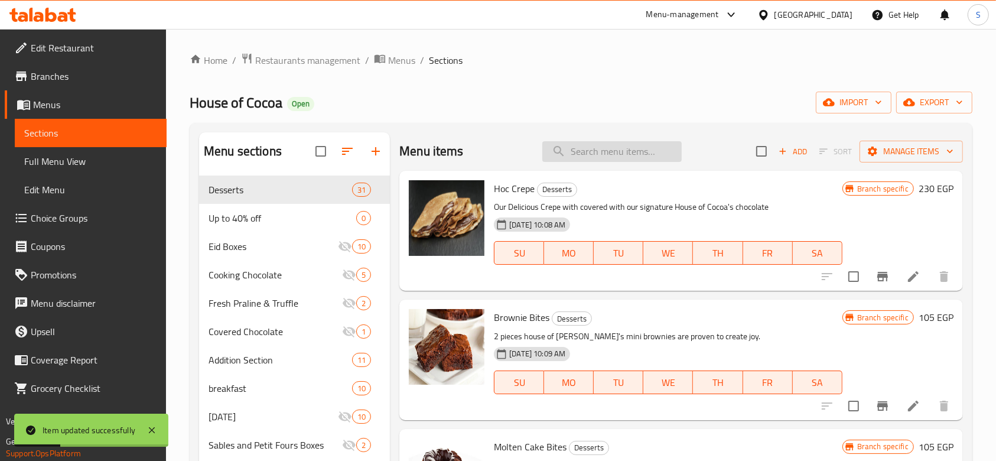
click at [603, 145] on input "search" at bounding box center [611, 151] width 139 height 21
paste input "Chocolate mousse"
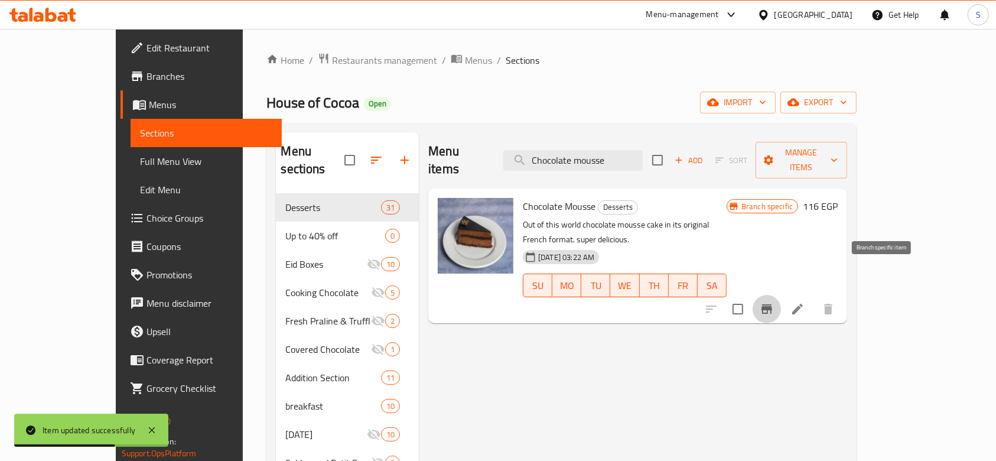
click at [774, 302] on icon "Branch-specific-item" at bounding box center [767, 309] width 14 height 14
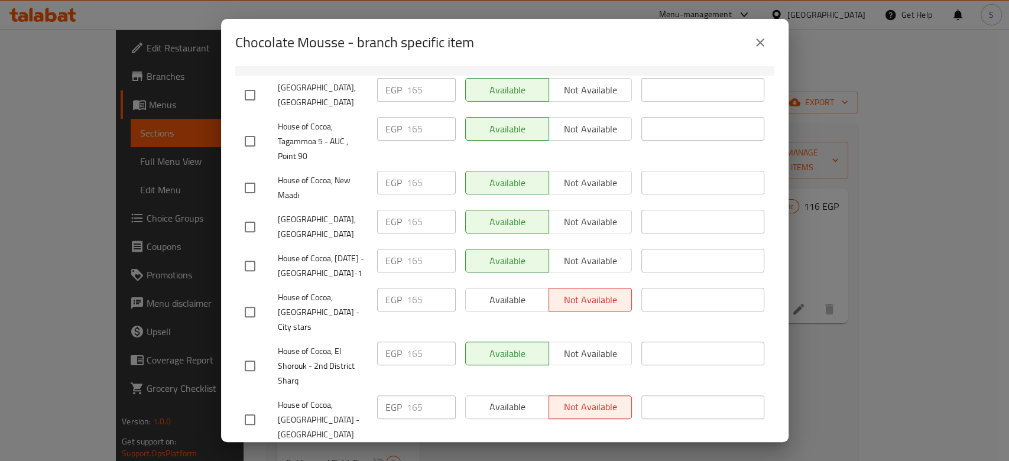
scroll to position [199, 0]
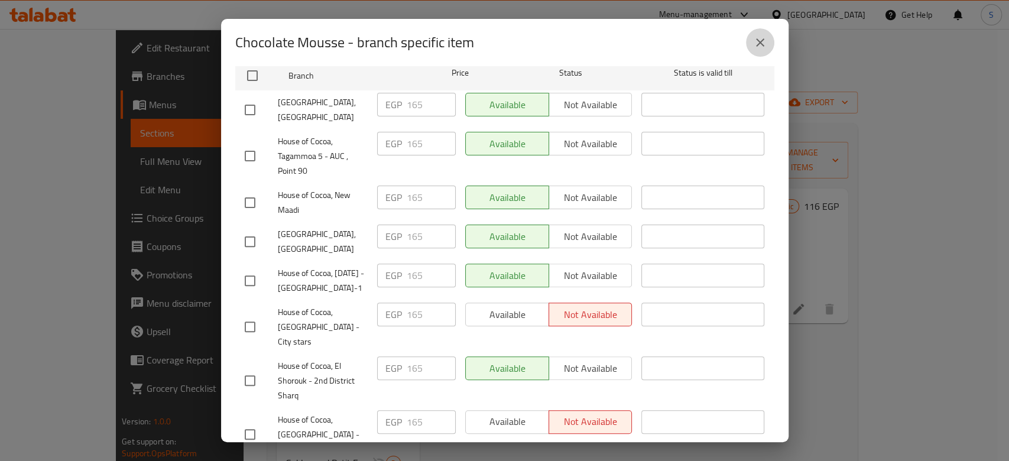
click at [764, 40] on icon "close" at bounding box center [760, 42] width 14 height 14
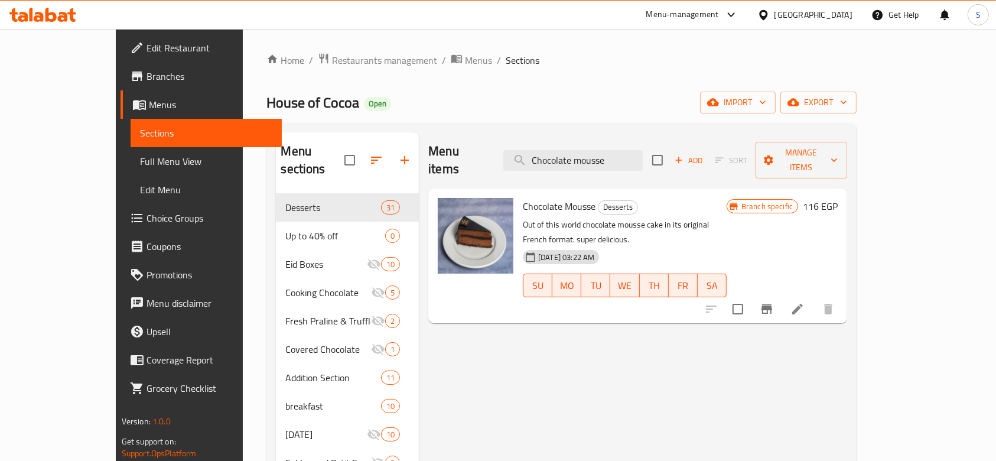
click at [781, 295] on button "Branch-specific-item" at bounding box center [767, 309] width 28 height 28
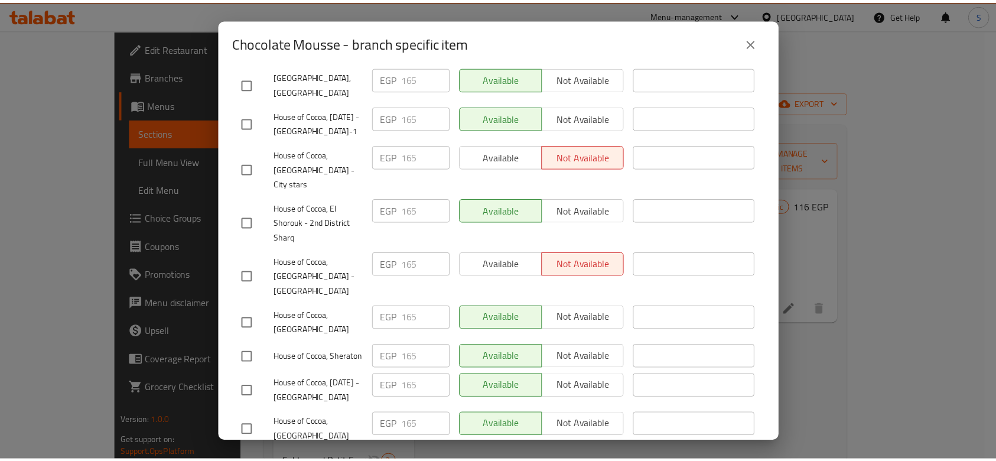
scroll to position [278, 0]
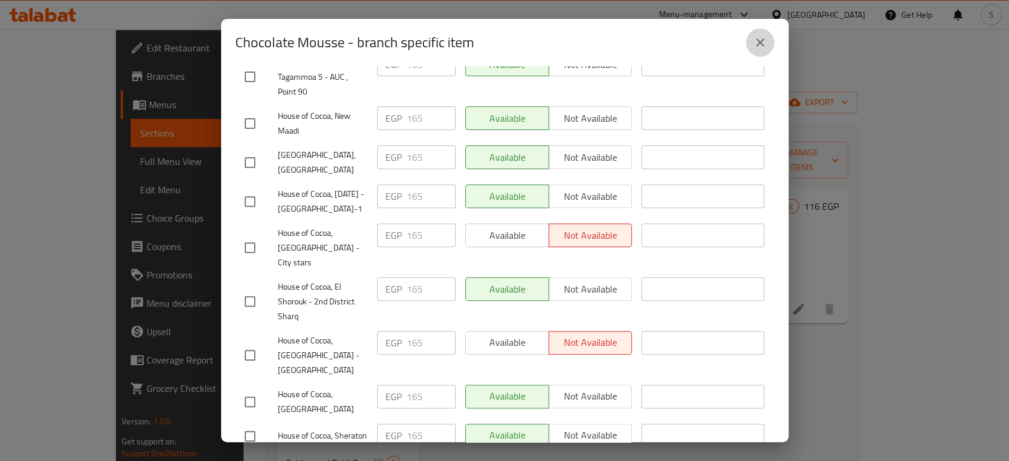
click at [759, 41] on icon "close" at bounding box center [760, 42] width 8 height 8
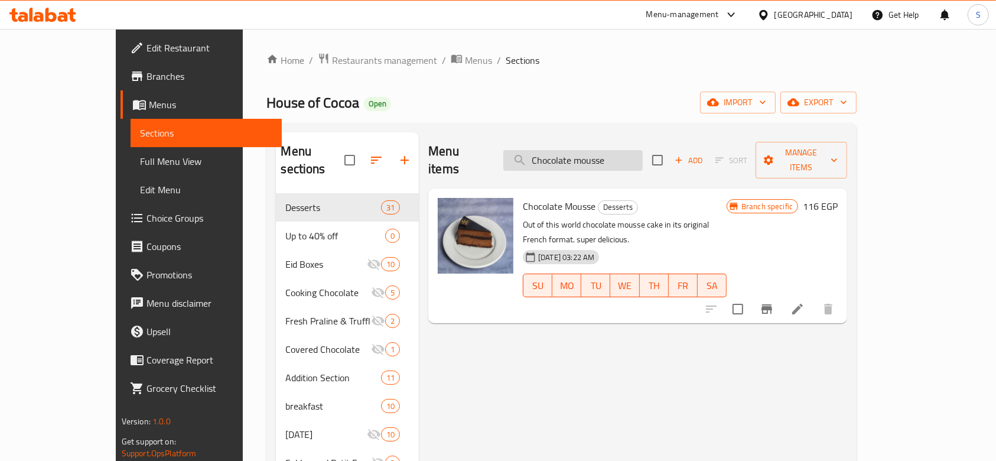
click at [634, 150] on input "Chocolate mousse" at bounding box center [572, 160] width 139 height 21
drag, startPoint x: 646, startPoint y: 148, endPoint x: 616, endPoint y: 154, distance: 30.6
click at [616, 154] on input "Chocolate mousse" at bounding box center [572, 160] width 139 height 21
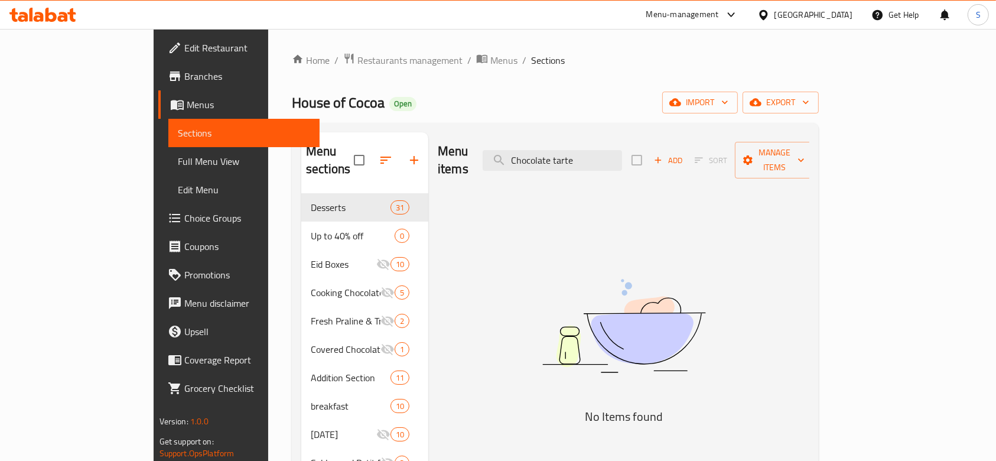
click at [638, 139] on div "Menu items Chocolate tarte Add Sort Manage items" at bounding box center [624, 160] width 372 height 56
drag, startPoint x: 635, startPoint y: 151, endPoint x: 521, endPoint y: 154, distance: 114.1
click at [521, 154] on div "Menu items Chocolate tarte Add Sort Manage items" at bounding box center [624, 160] width 372 height 56
paste input "Louvre Chocolate Tart"
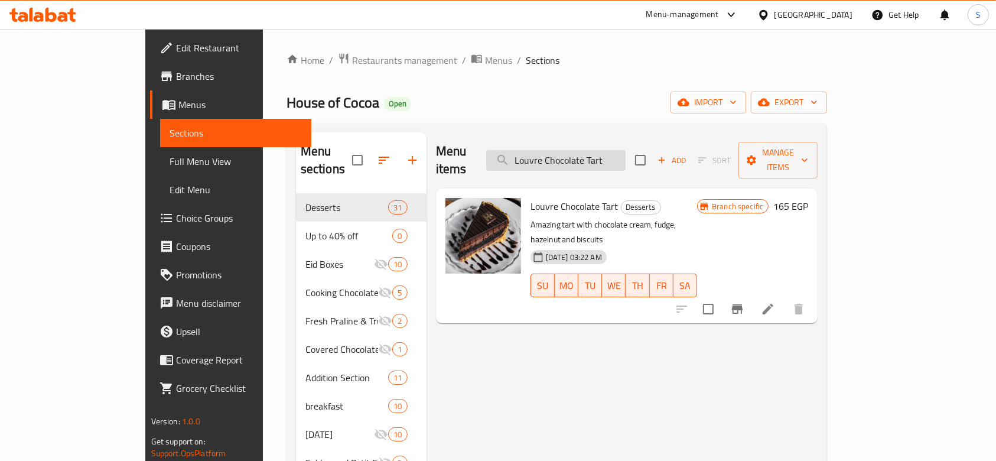
click at [626, 154] on input "Louvre Chocolate Tart" at bounding box center [555, 160] width 139 height 21
drag, startPoint x: 664, startPoint y: 154, endPoint x: 548, endPoint y: 129, distance: 119.0
paste input "Croissant-zaatar"
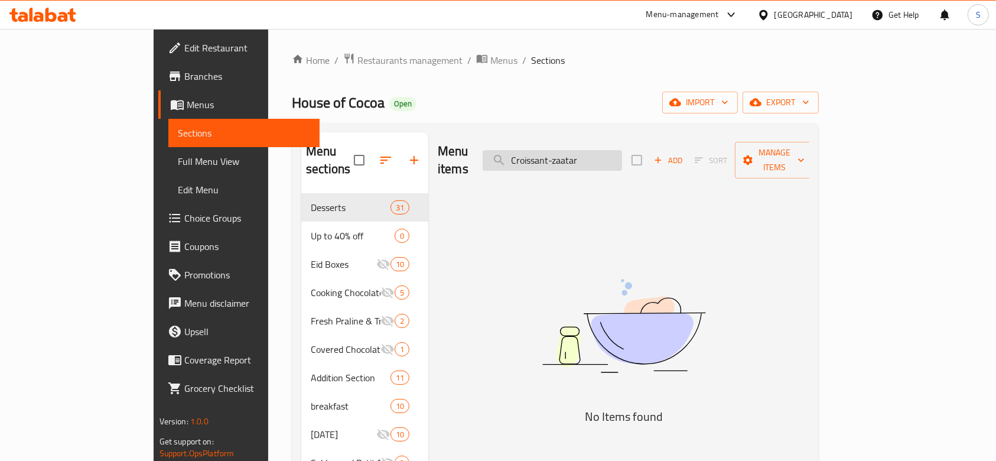
drag, startPoint x: 638, startPoint y: 148, endPoint x: 615, endPoint y: 148, distance: 23.6
click at [615, 150] on input "Croissant-zaatar" at bounding box center [552, 160] width 139 height 21
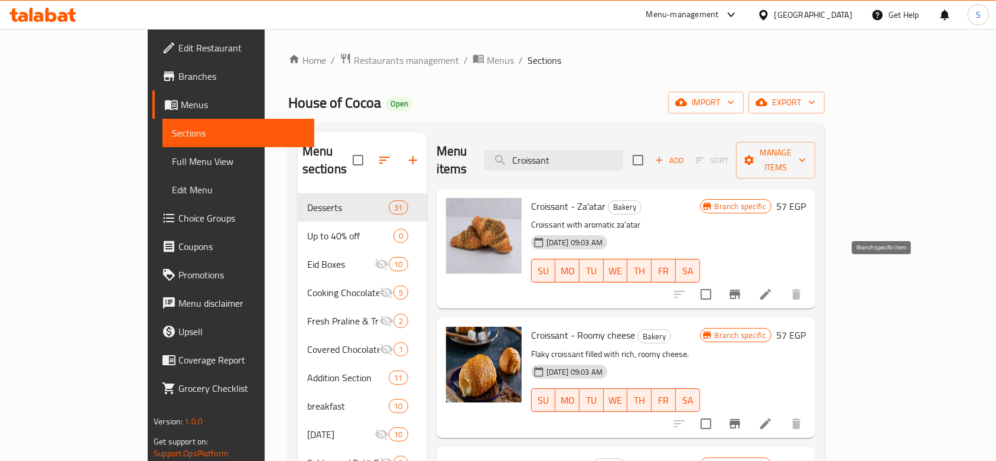
type input "Croissant"
click at [749, 285] on button "Branch-specific-item" at bounding box center [735, 294] width 28 height 28
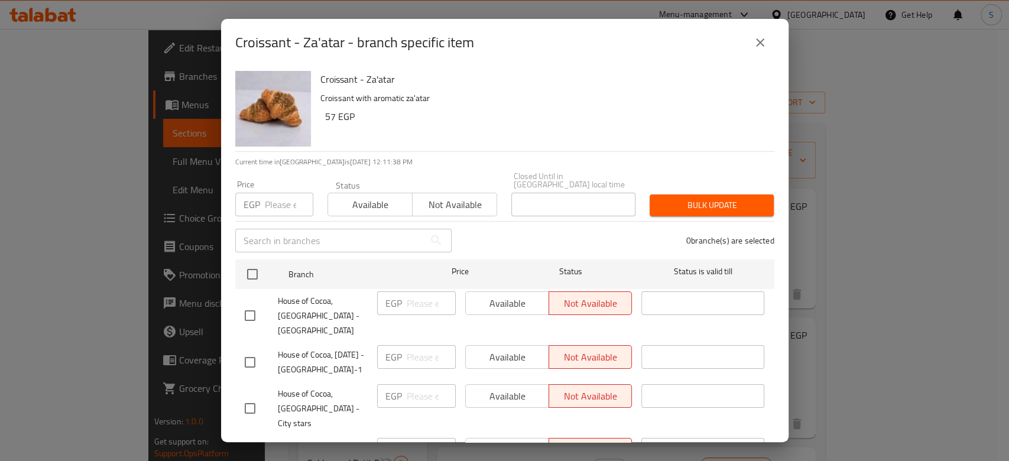
click at [265, 200] on input "number" at bounding box center [289, 205] width 48 height 24
click at [256, 197] on p "EGP" at bounding box center [251, 204] width 17 height 14
click at [281, 194] on input "number" at bounding box center [289, 205] width 48 height 24
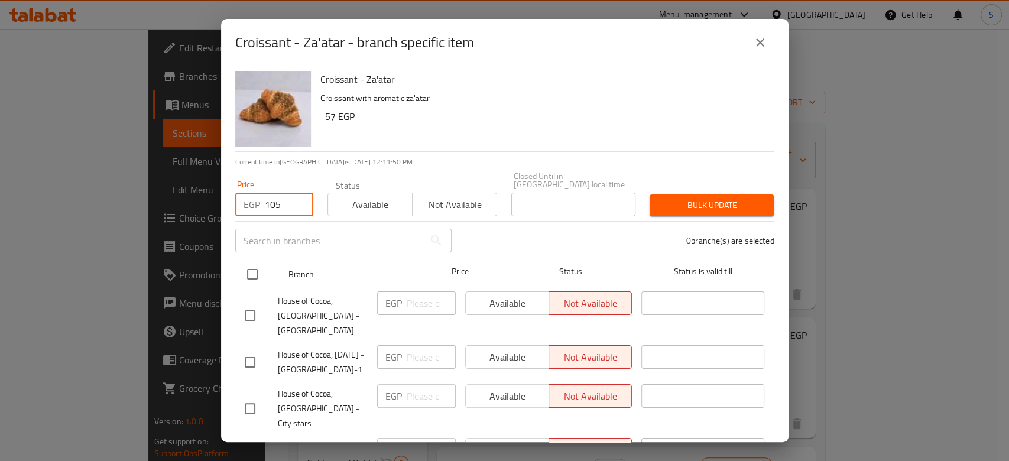
type input "105"
click at [251, 262] on input "checkbox" at bounding box center [252, 274] width 25 height 25
checkbox input "true"
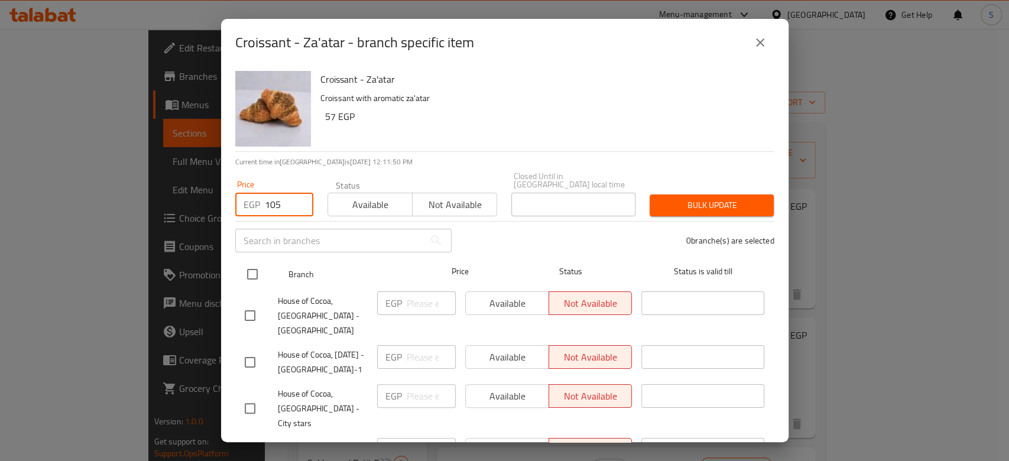
checkbox input "true"
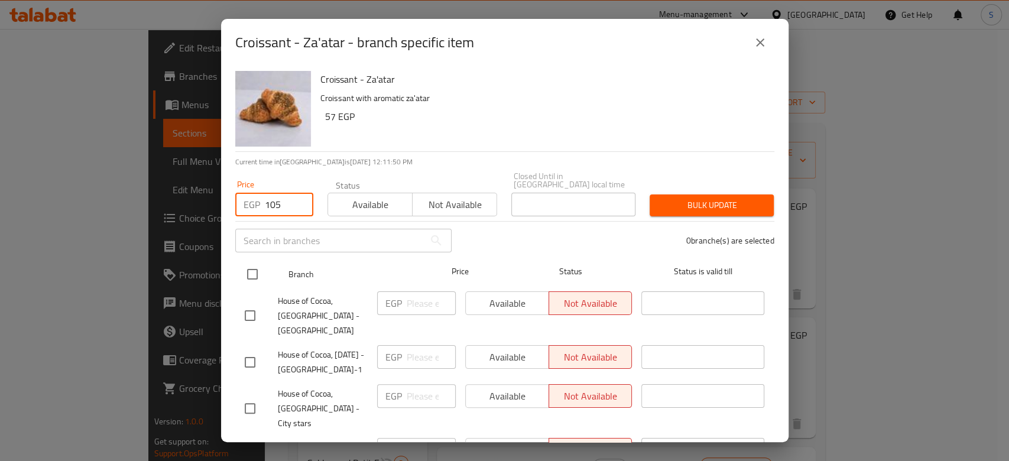
checkbox input "true"
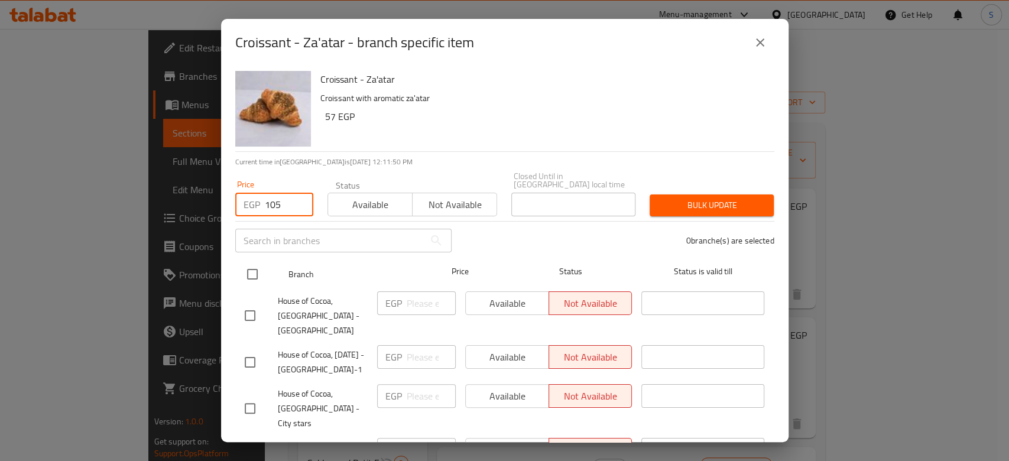
checkbox input "true"
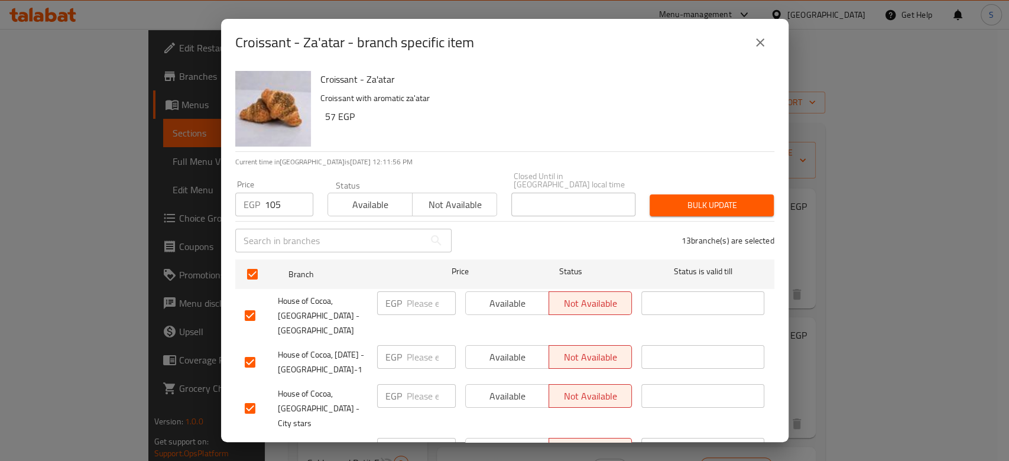
click at [693, 194] on button "Bulk update" at bounding box center [711, 205] width 124 height 22
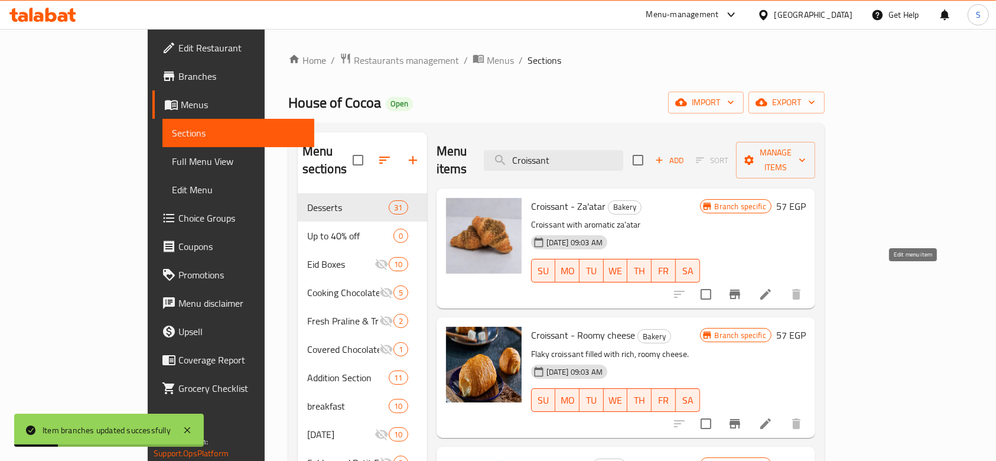
click at [773, 287] on icon at bounding box center [766, 294] width 14 height 14
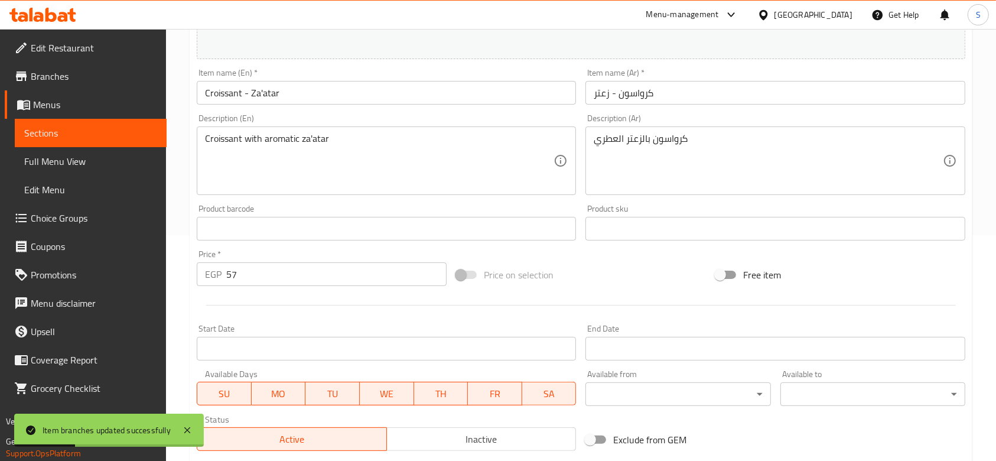
scroll to position [236, 0]
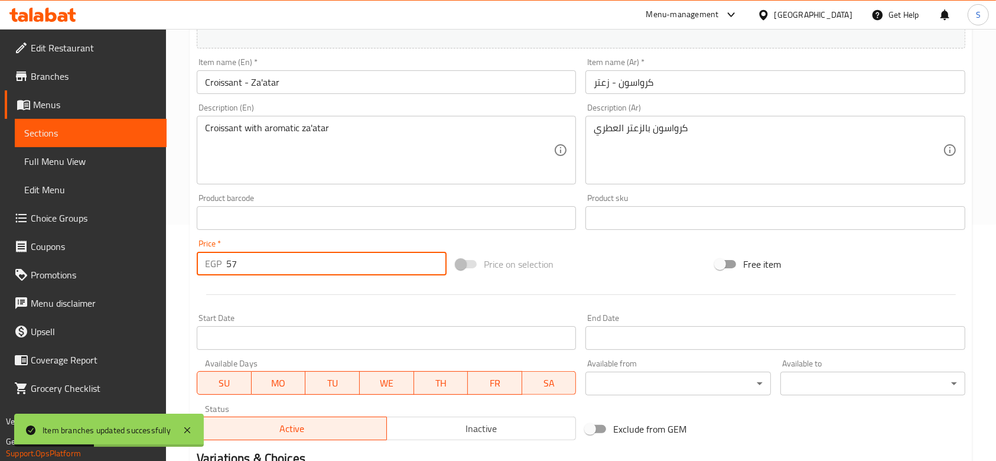
drag, startPoint x: 297, startPoint y: 273, endPoint x: 171, endPoint y: 272, distance: 125.3
click at [176, 268] on div "Home / Restaurants management / Menus / Sections / item / update Bakery section…" at bounding box center [581, 204] width 830 height 823
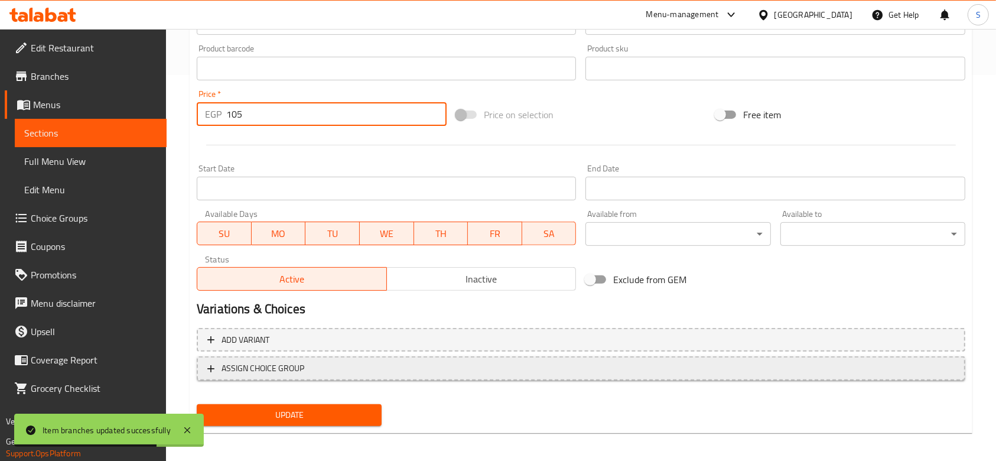
scroll to position [391, 0]
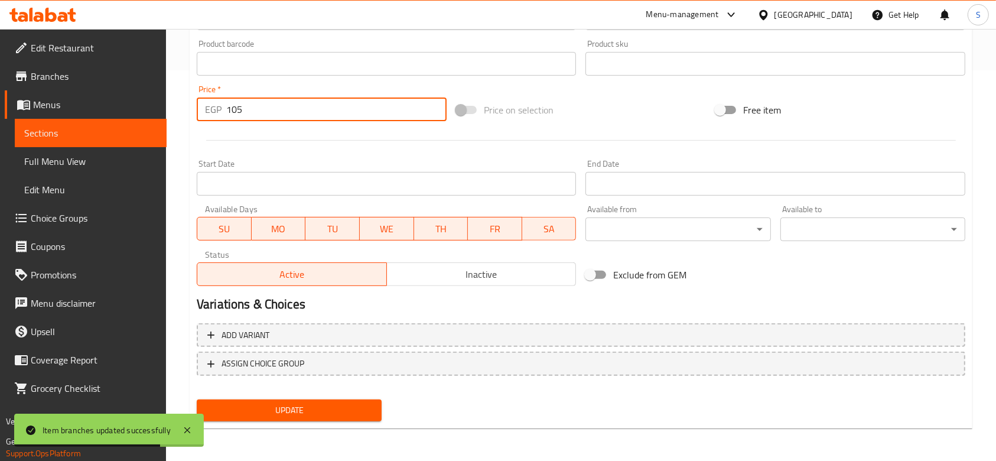
type input "105"
click at [293, 410] on span "Update" at bounding box center [289, 410] width 166 height 15
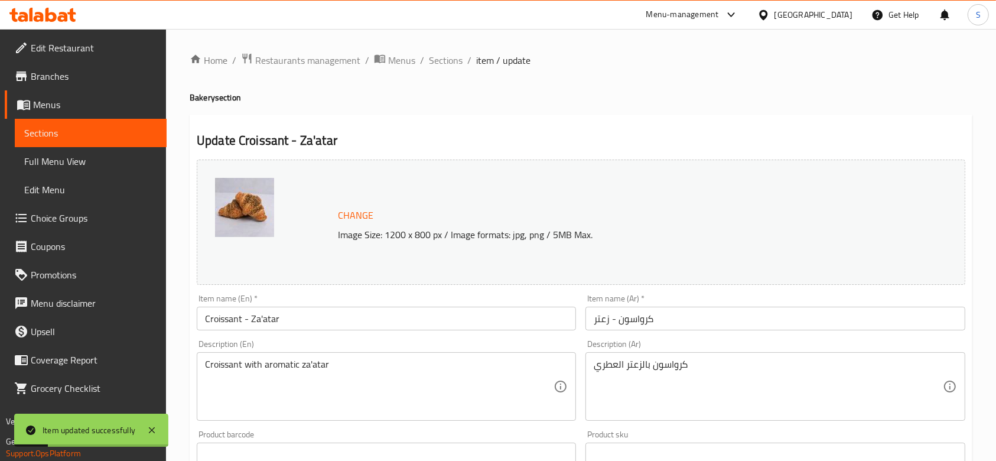
scroll to position [0, 0]
click at [119, 126] on span "Sections" at bounding box center [90, 133] width 133 height 14
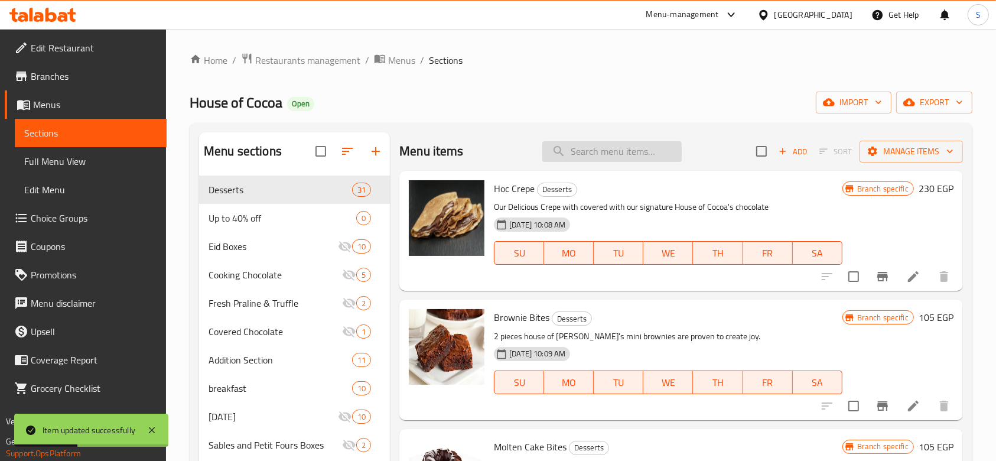
click at [638, 160] on input "search" at bounding box center [611, 151] width 139 height 21
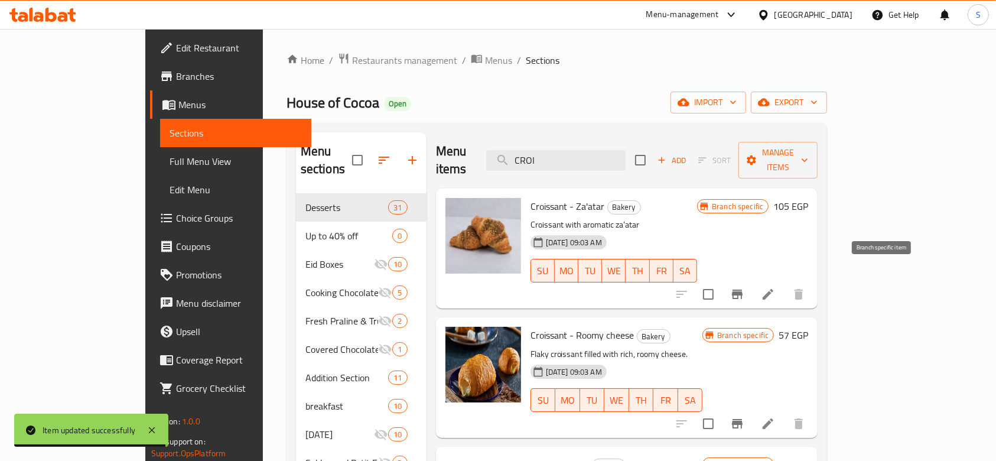
type input "CROI"
click at [745, 287] on icon "Branch-specific-item" at bounding box center [737, 294] width 14 height 14
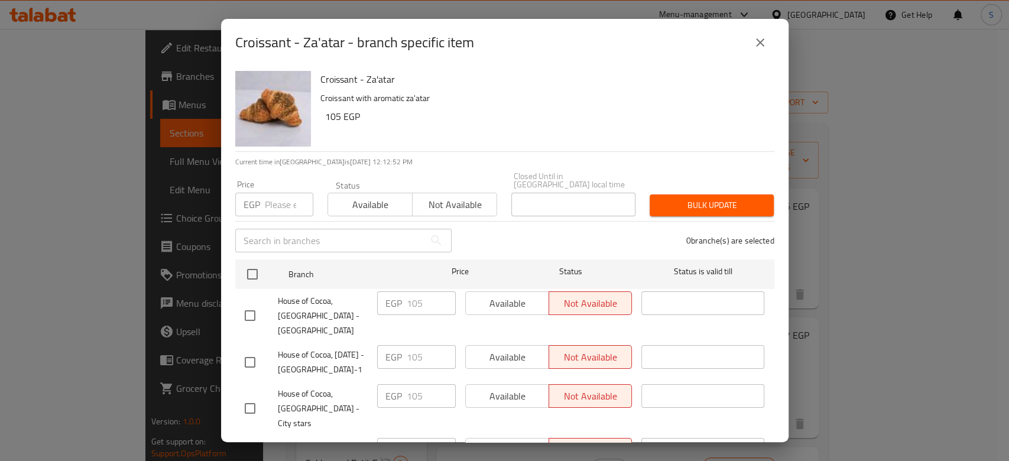
click at [772, 42] on button "close" at bounding box center [760, 42] width 28 height 28
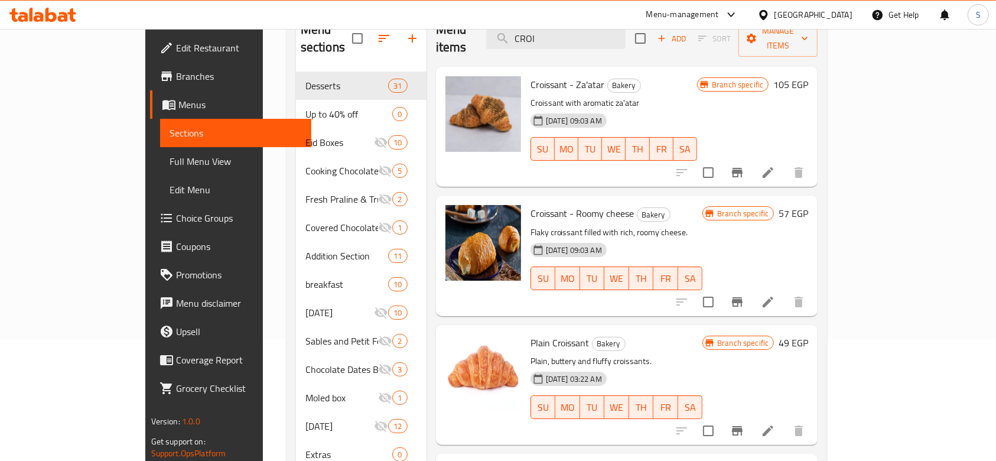
scroll to position [157, 0]
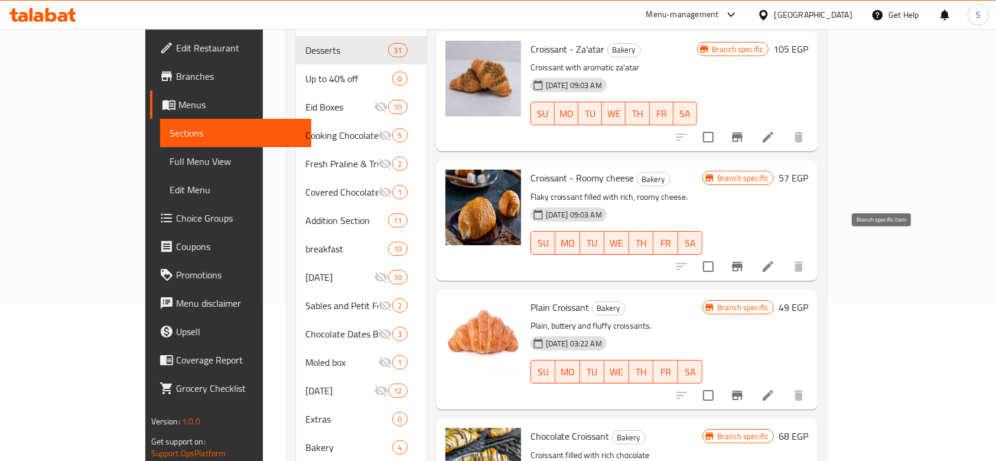
click at [745, 259] on icon "Branch-specific-item" at bounding box center [737, 266] width 14 height 14
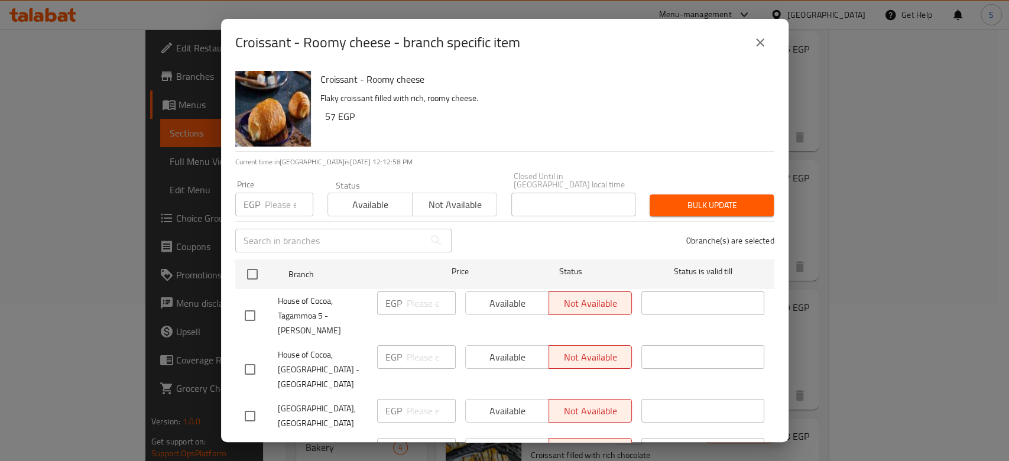
click at [284, 201] on input "number" at bounding box center [289, 205] width 48 height 24
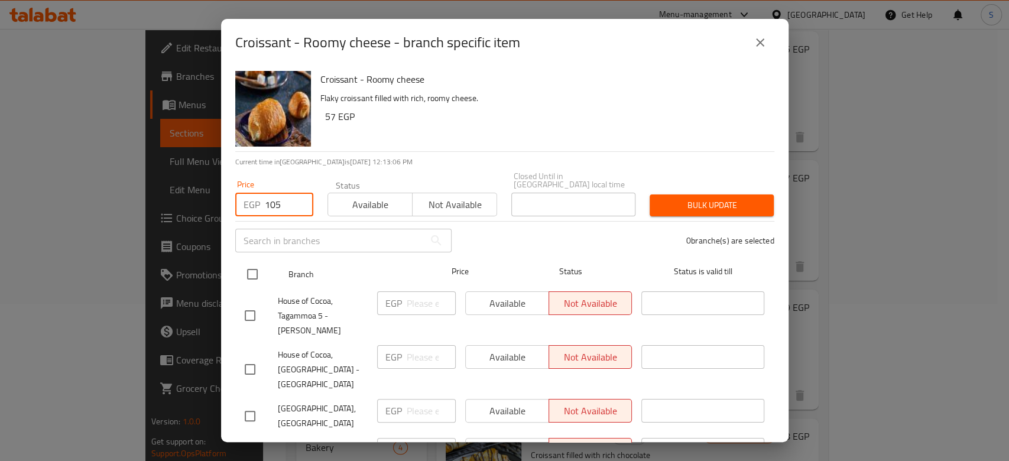
type input "105"
drag, startPoint x: 250, startPoint y: 262, endPoint x: 268, endPoint y: 262, distance: 18.3
click at [251, 262] on input "checkbox" at bounding box center [252, 274] width 25 height 25
checkbox input "true"
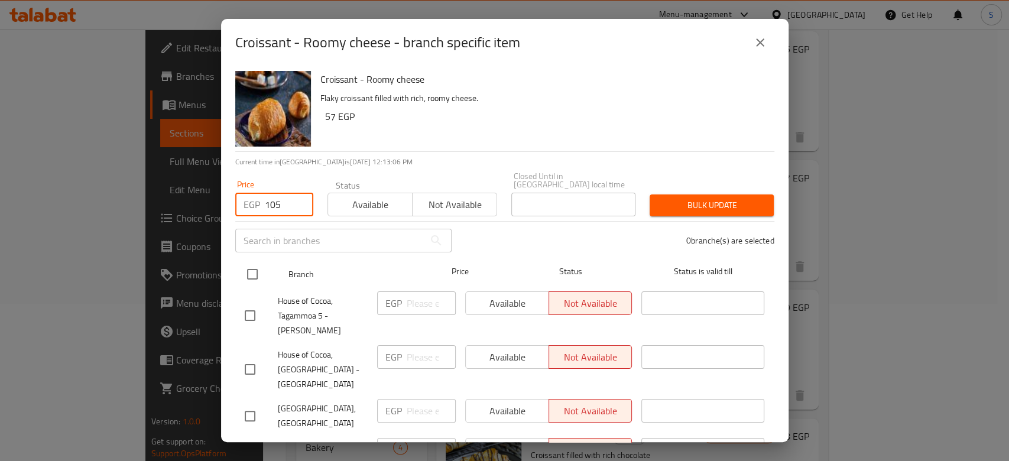
checkbox input "true"
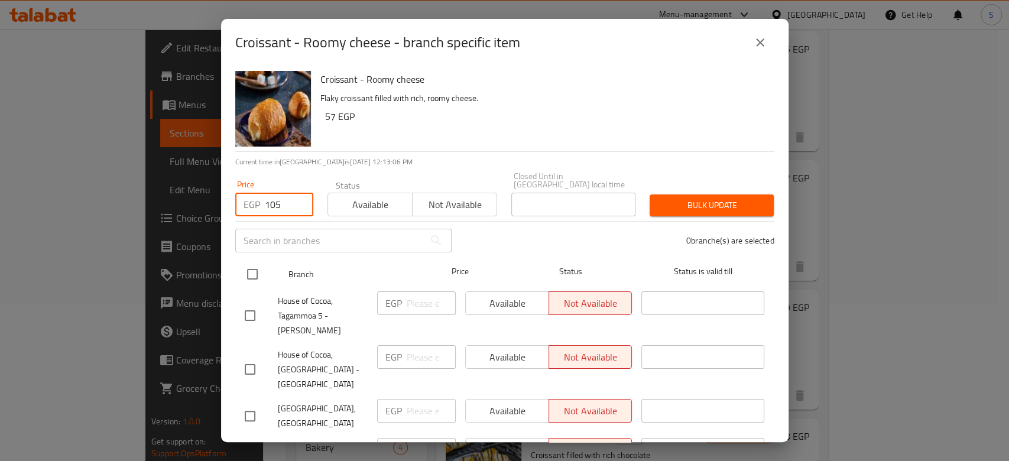
checkbox input "true"
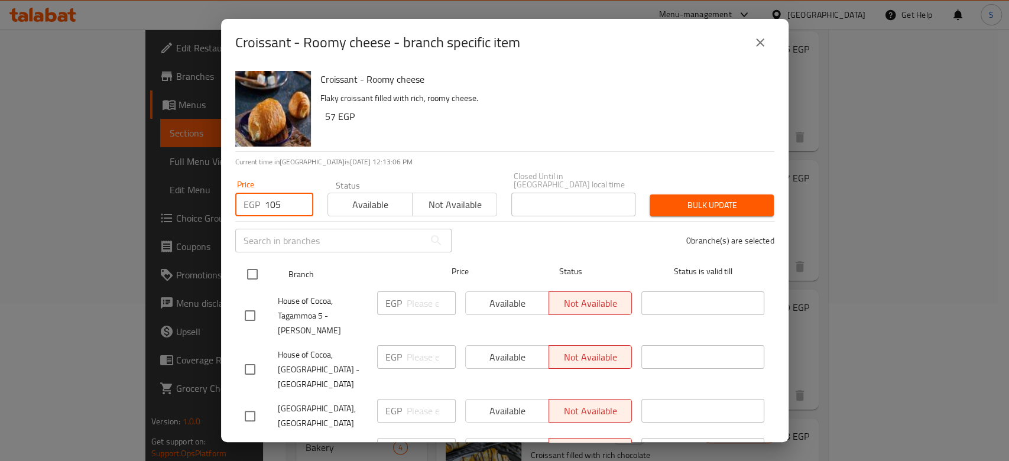
checkbox input "true"
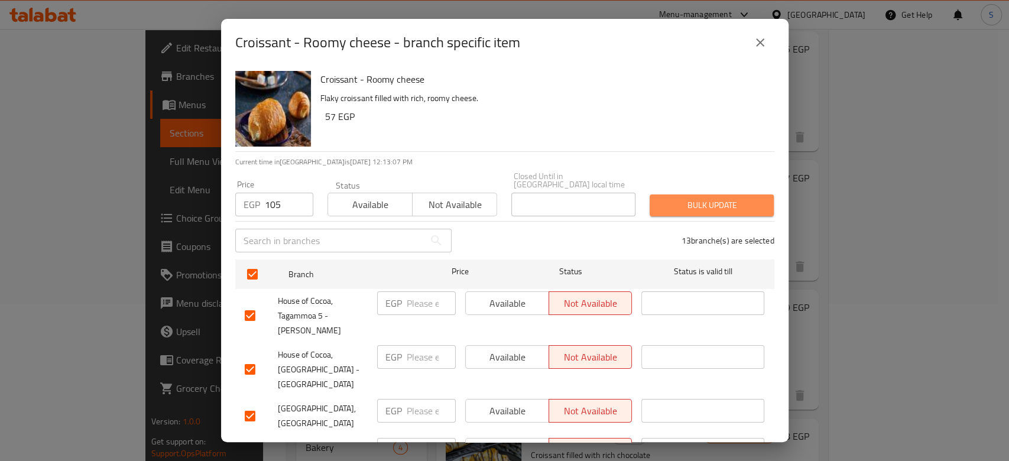
click at [719, 198] on span "Bulk update" at bounding box center [711, 205] width 105 height 15
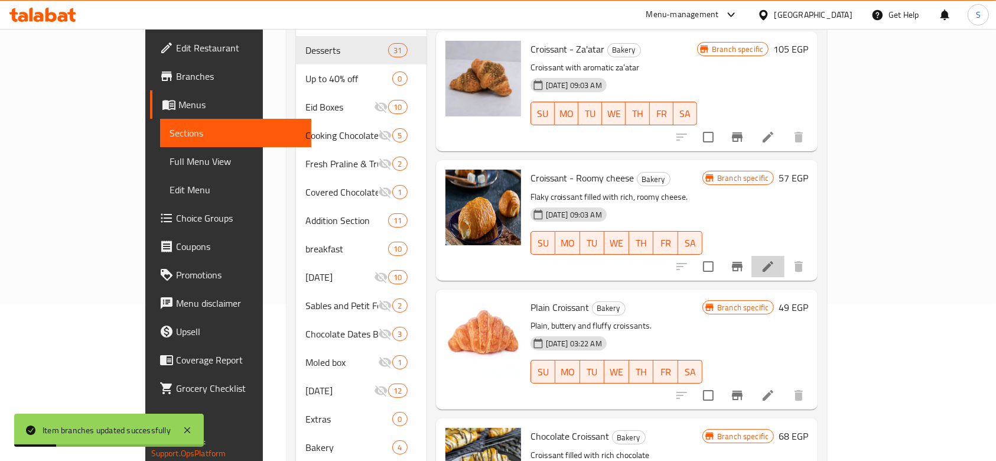
click at [785, 256] on li at bounding box center [768, 266] width 33 height 21
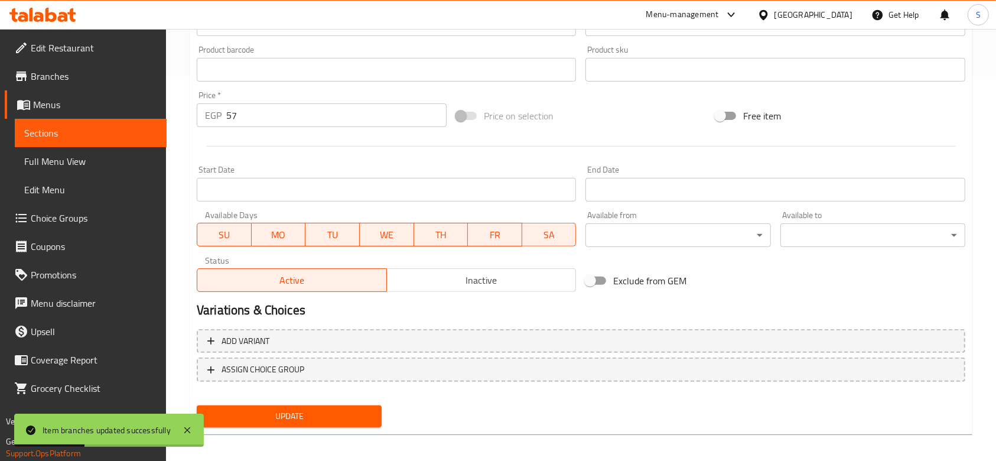
scroll to position [391, 0]
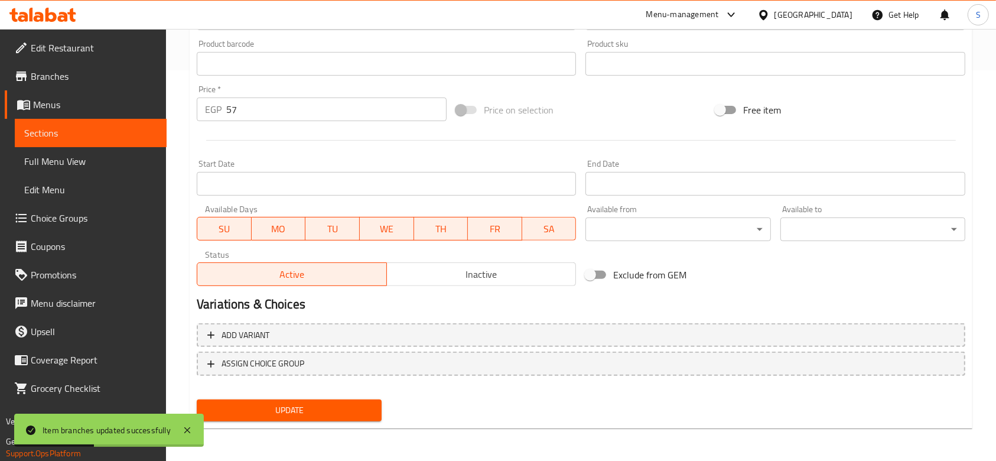
click at [272, 109] on input "57" at bounding box center [336, 109] width 220 height 24
type input "5"
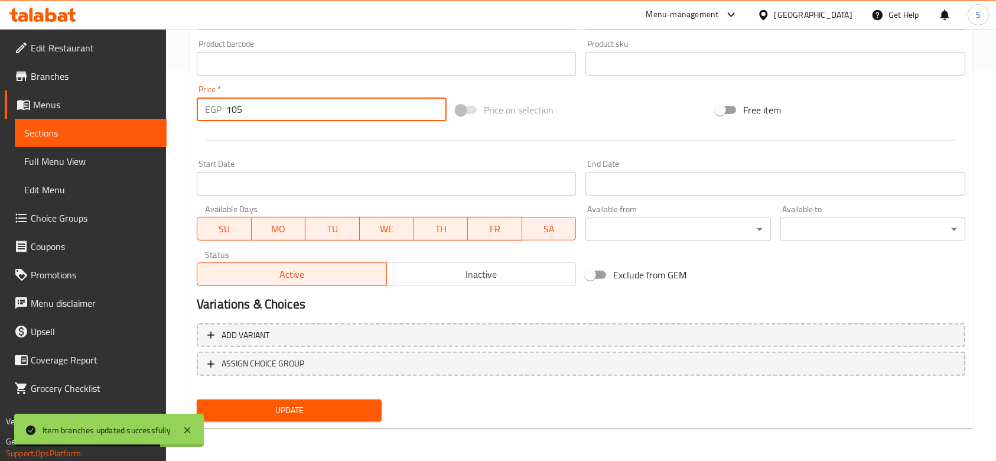
type input "105"
click at [336, 415] on span "Update" at bounding box center [289, 410] width 166 height 15
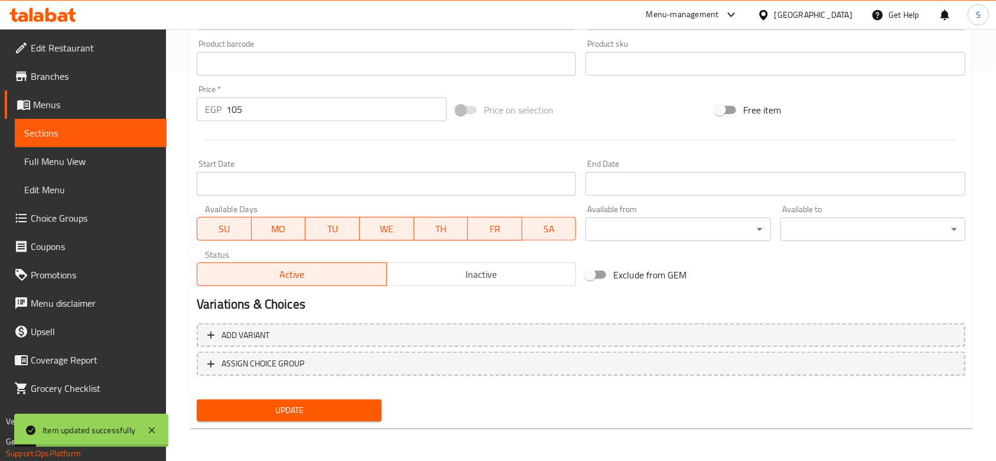
click at [118, 131] on span "Sections" at bounding box center [90, 133] width 133 height 14
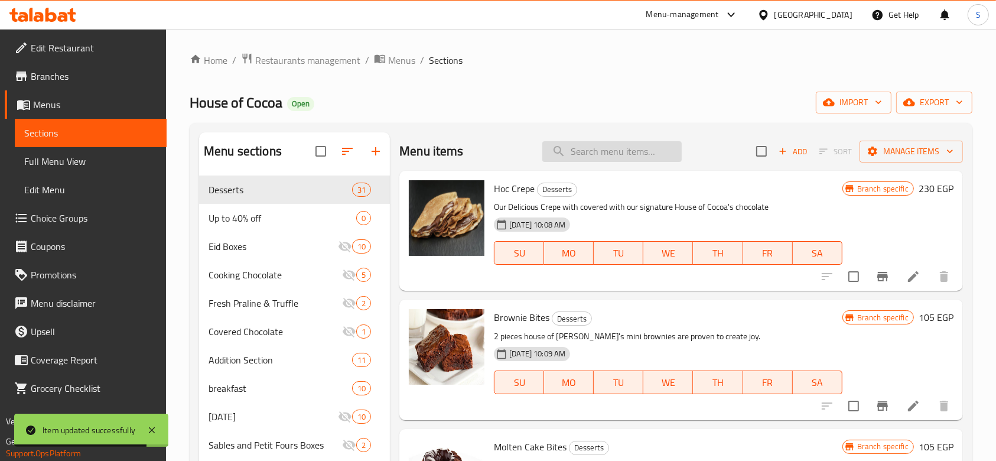
click at [577, 144] on input "search" at bounding box center [611, 151] width 139 height 21
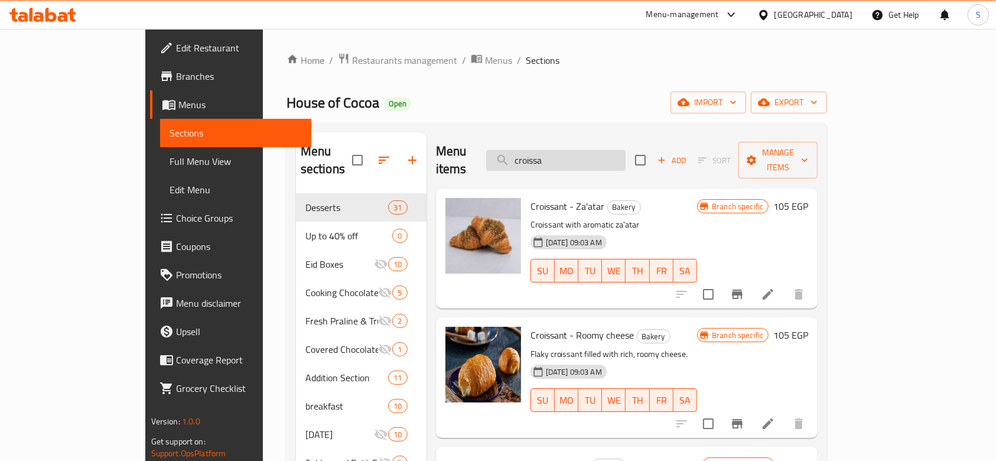
type input "croissan"
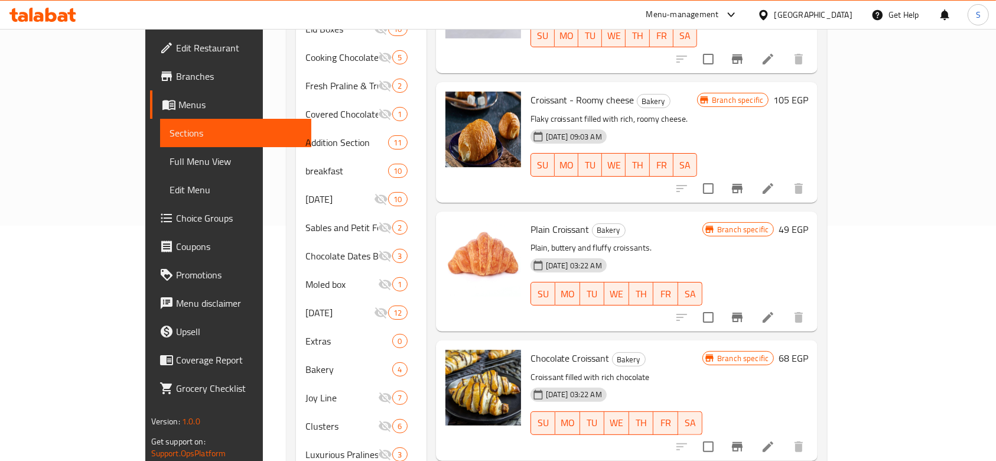
scroll to position [236, 0]
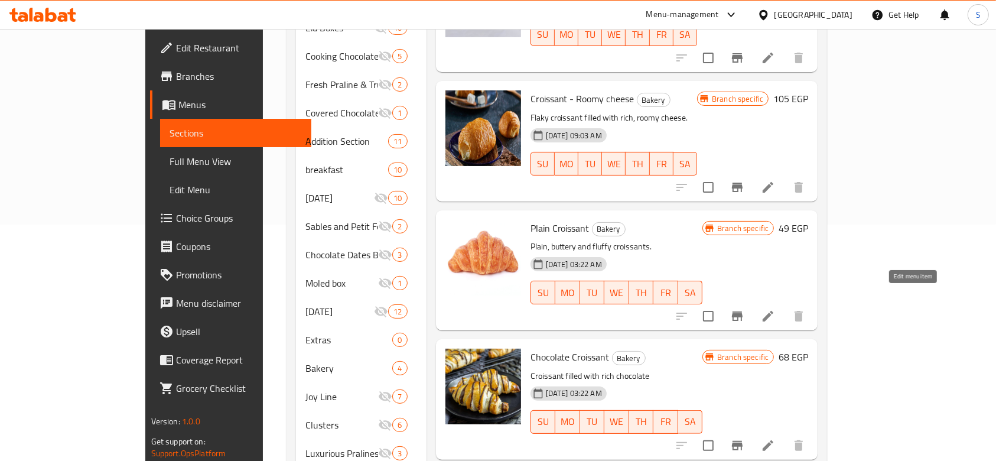
click at [773, 311] on icon at bounding box center [768, 316] width 11 height 11
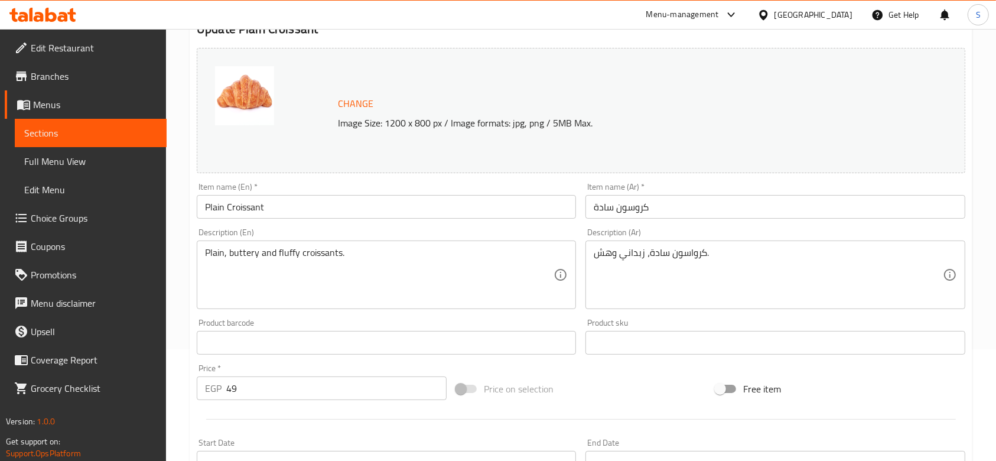
scroll to position [315, 0]
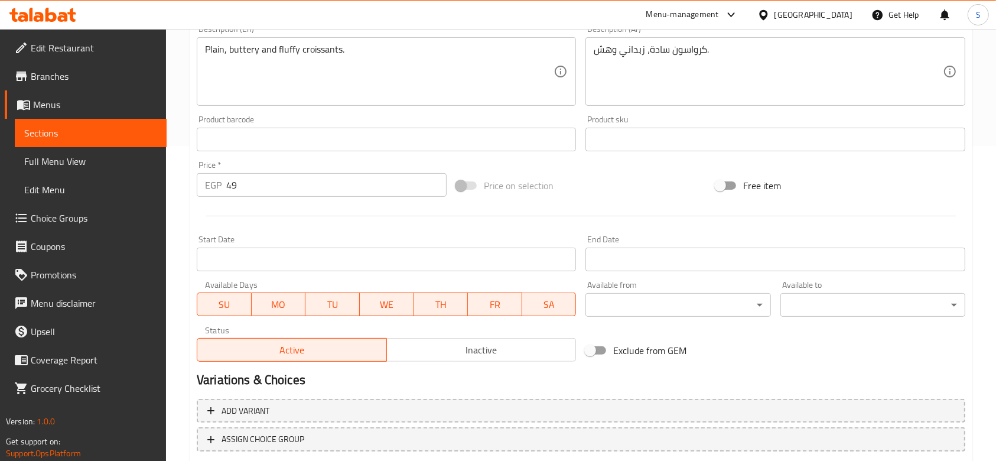
click at [240, 176] on input "49" at bounding box center [336, 185] width 220 height 24
type input "4"
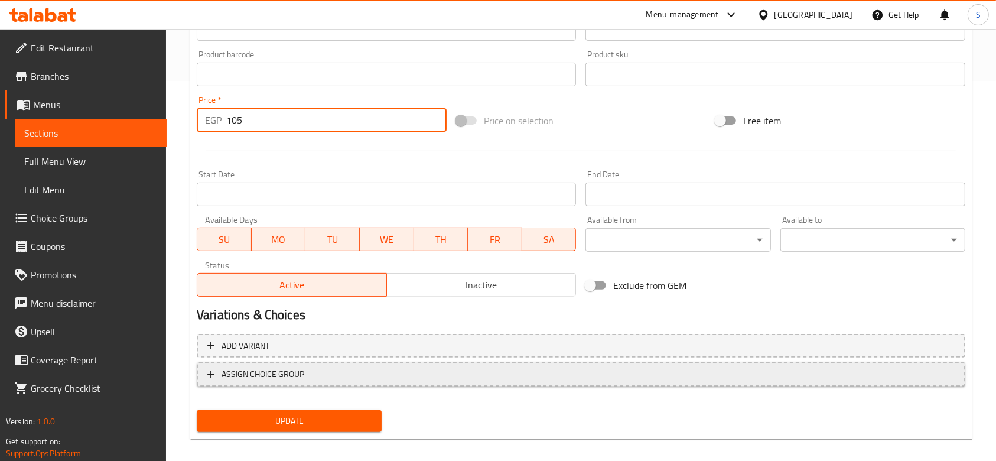
scroll to position [391, 0]
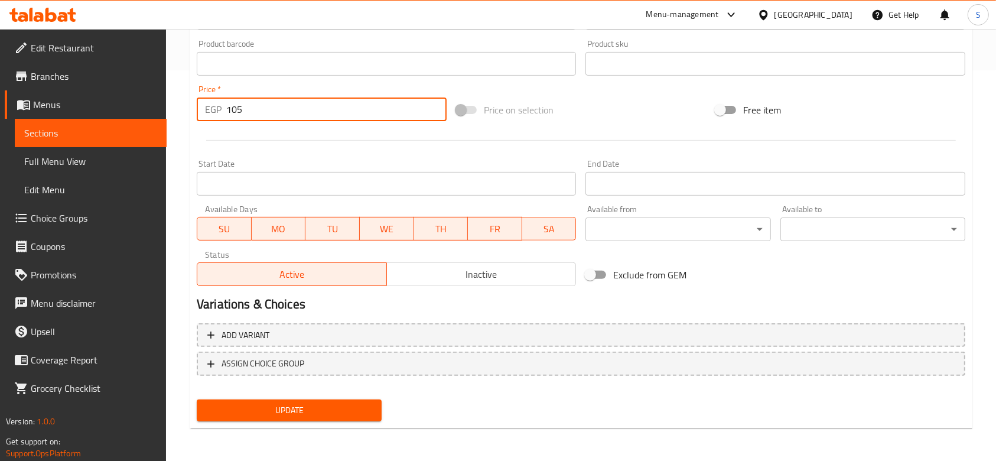
type input "105"
click at [285, 422] on div "Update" at bounding box center [289, 410] width 194 height 31
click at [279, 399] on button "Update" at bounding box center [289, 410] width 185 height 22
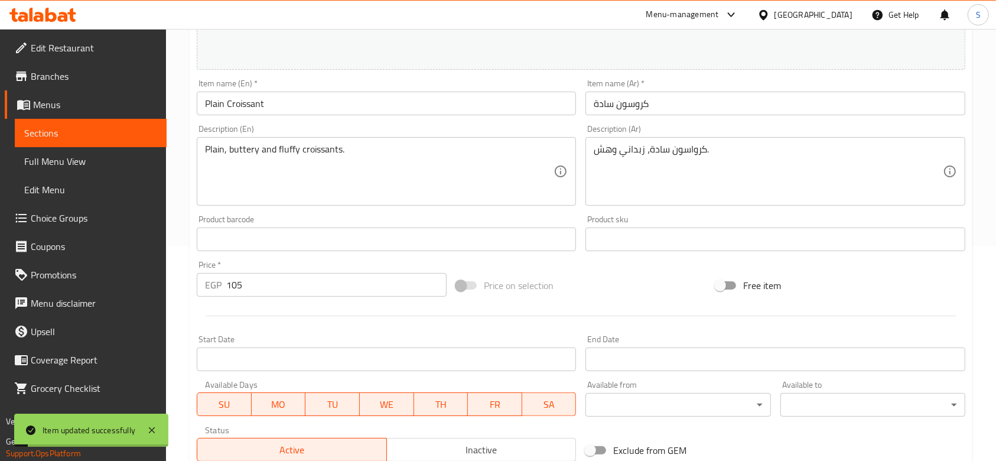
scroll to position [76, 0]
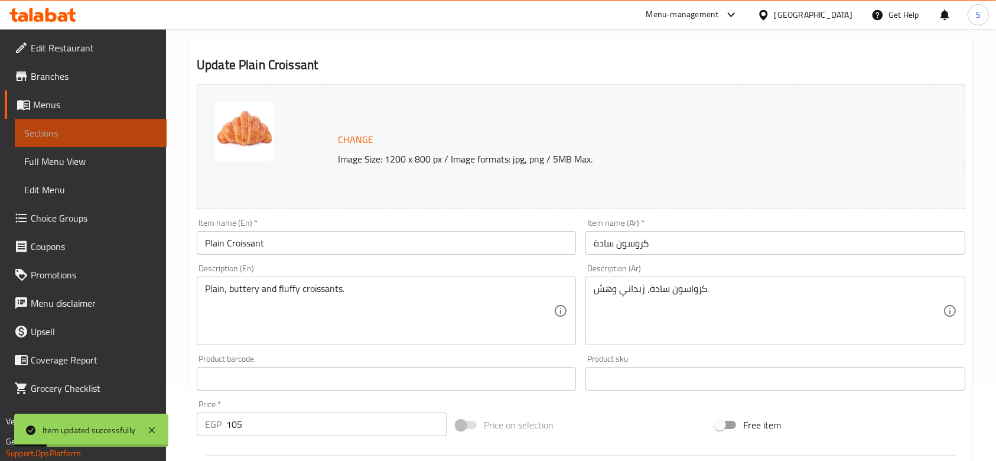
click at [103, 125] on link "Sections" at bounding box center [91, 133] width 152 height 28
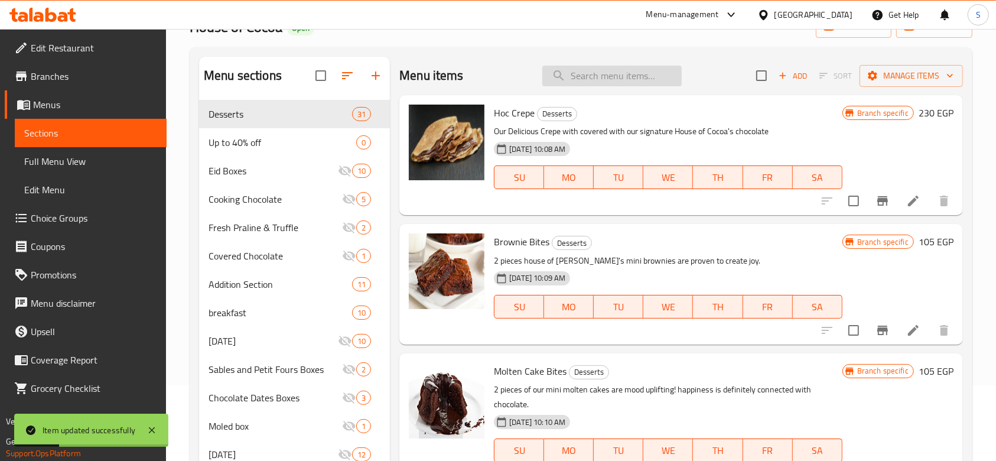
click at [574, 72] on input "search" at bounding box center [611, 76] width 139 height 21
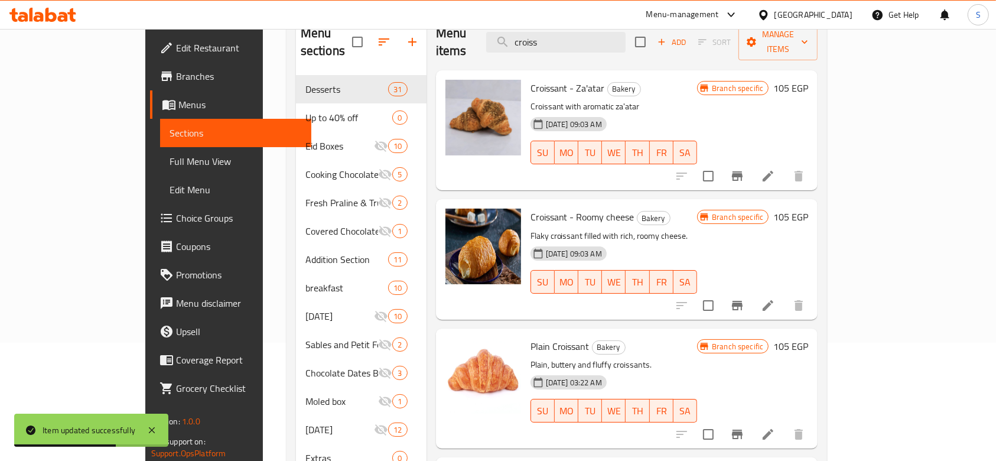
scroll to position [154, 0]
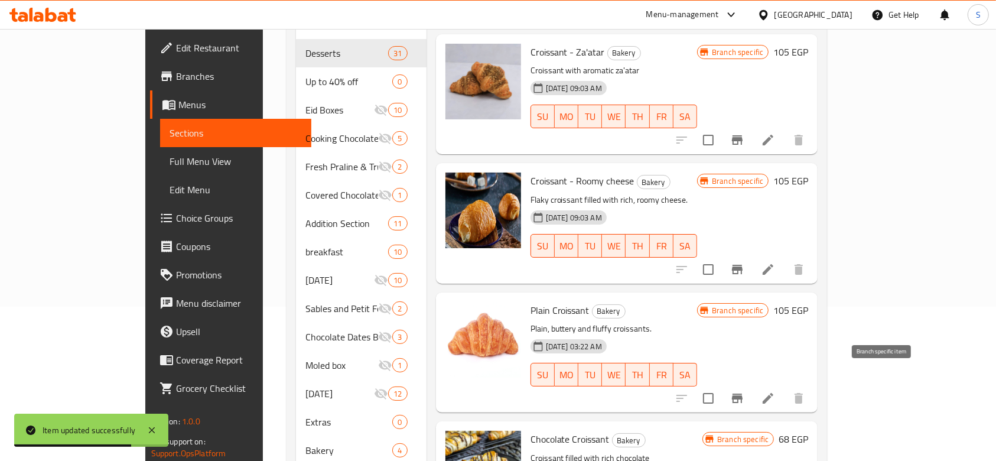
type input "croiss"
click at [743, 394] on icon "Branch-specific-item" at bounding box center [737, 398] width 11 height 9
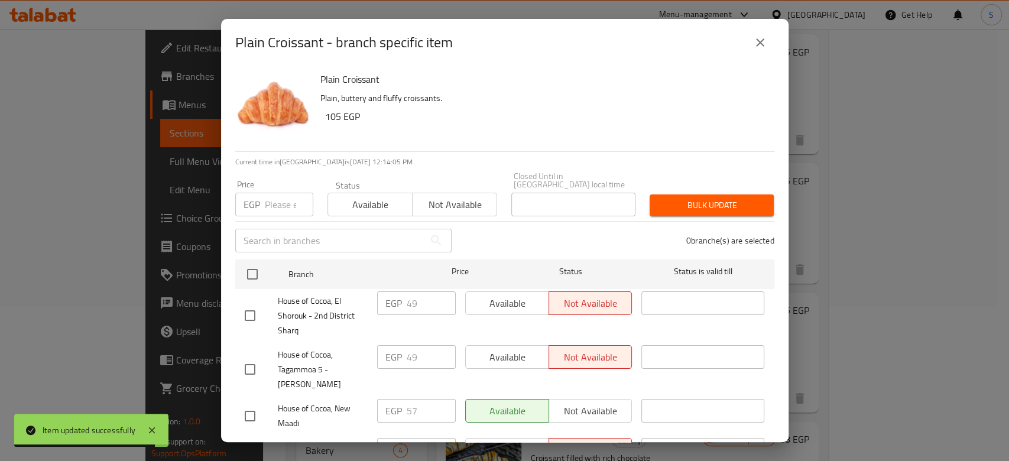
click at [287, 193] on input "number" at bounding box center [289, 205] width 48 height 24
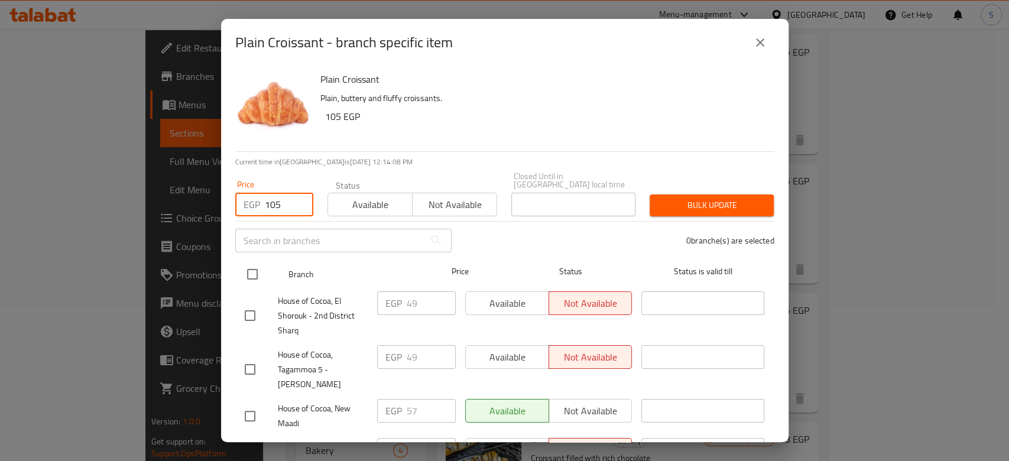
type input "105"
click at [253, 271] on input "checkbox" at bounding box center [252, 274] width 25 height 25
checkbox input "true"
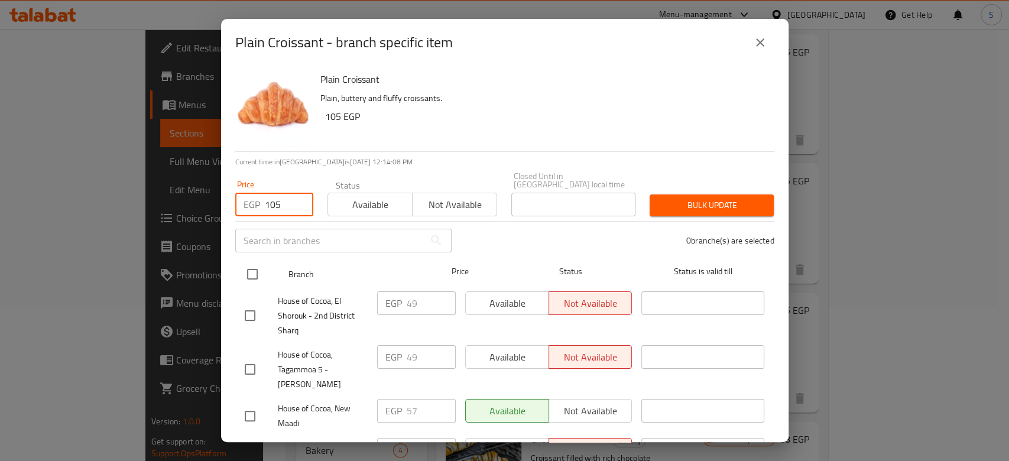
checkbox input "true"
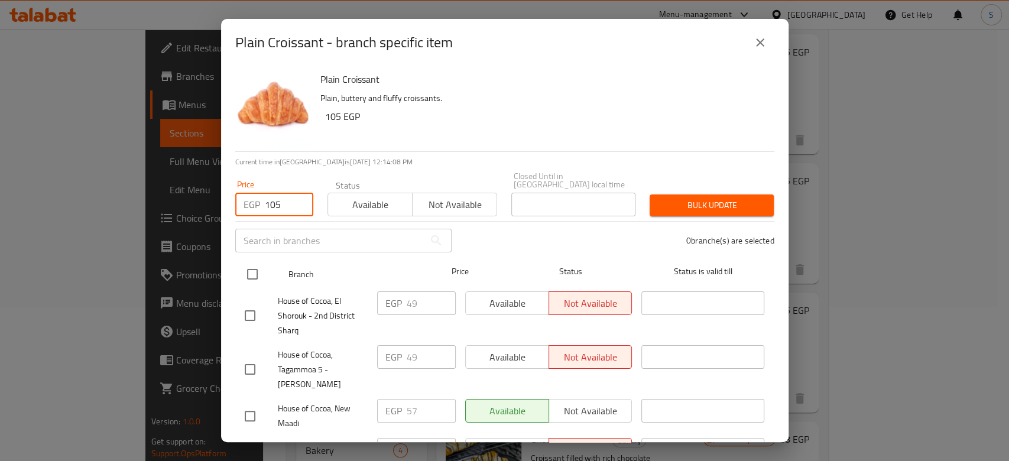
checkbox input "true"
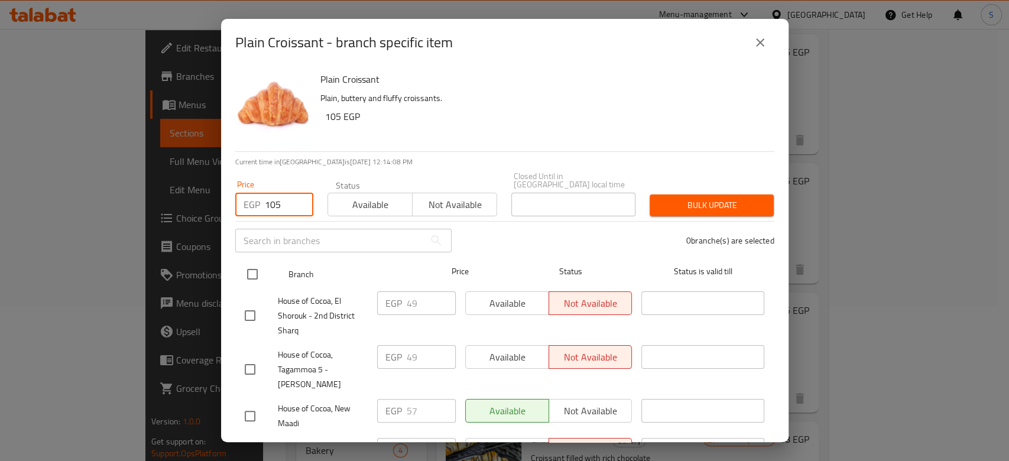
checkbox input "true"
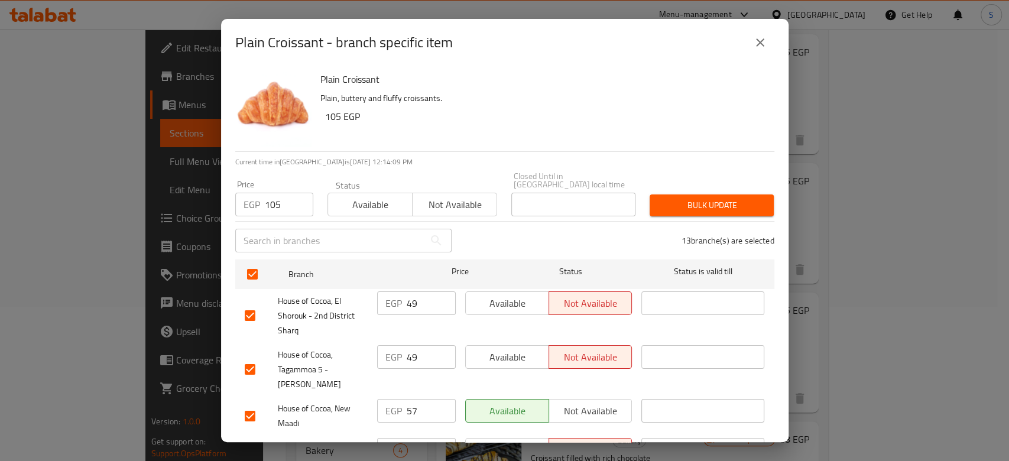
click at [682, 198] on span "Bulk update" at bounding box center [711, 205] width 105 height 15
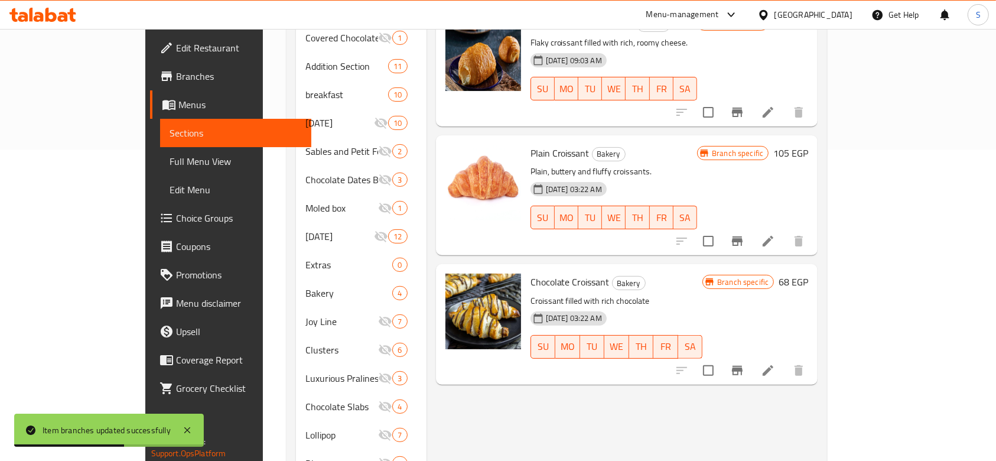
scroll to position [391, 0]
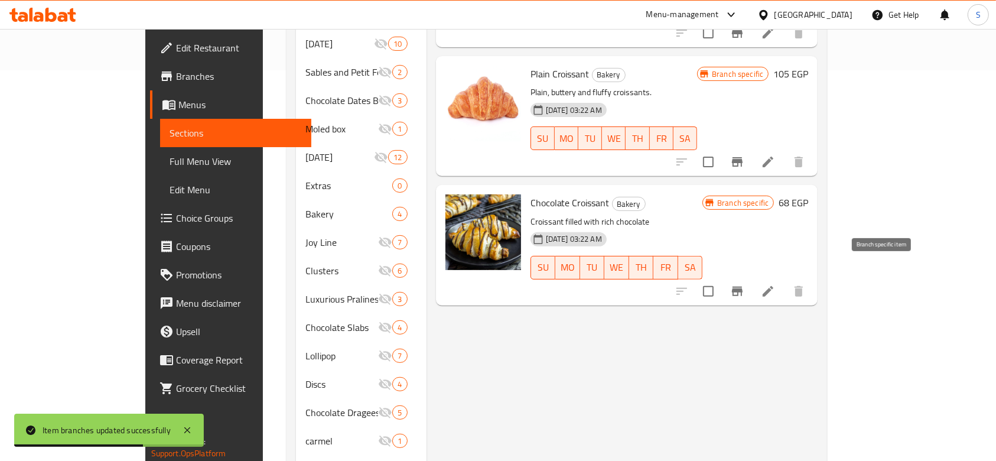
click at [745, 284] on icon "Branch-specific-item" at bounding box center [737, 291] width 14 height 14
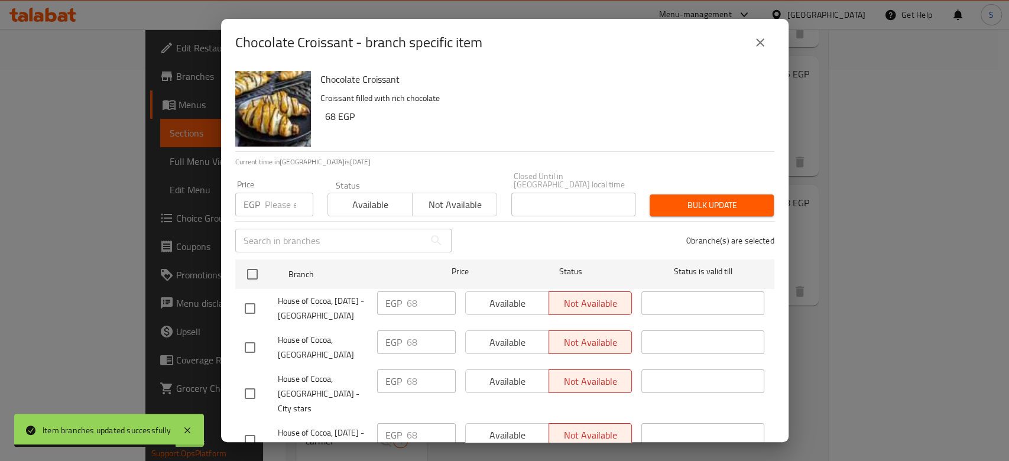
click at [279, 193] on input "number" at bounding box center [289, 205] width 48 height 24
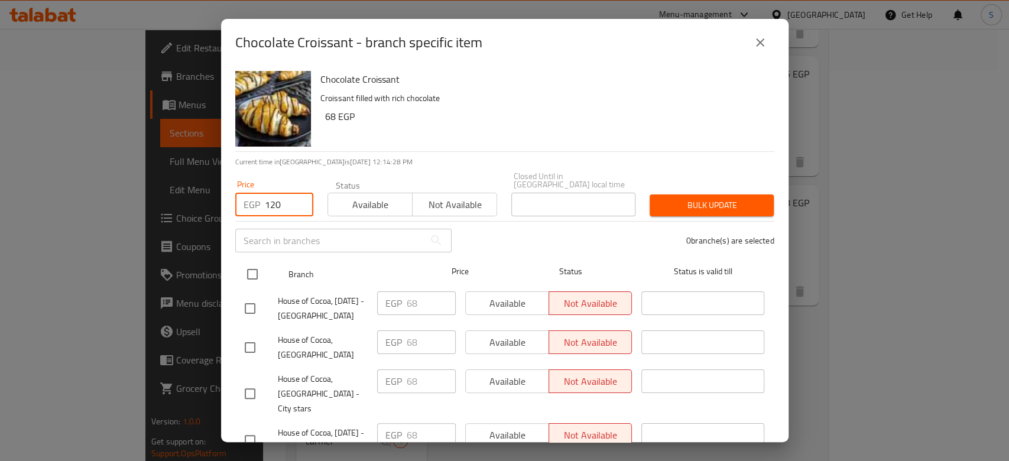
type input "120"
click at [258, 267] on input "checkbox" at bounding box center [252, 274] width 25 height 25
checkbox input "true"
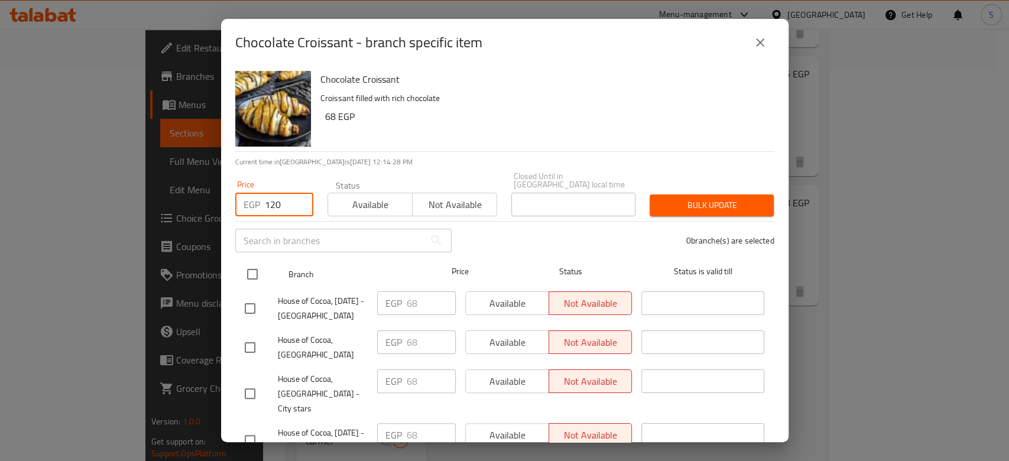
checkbox input "true"
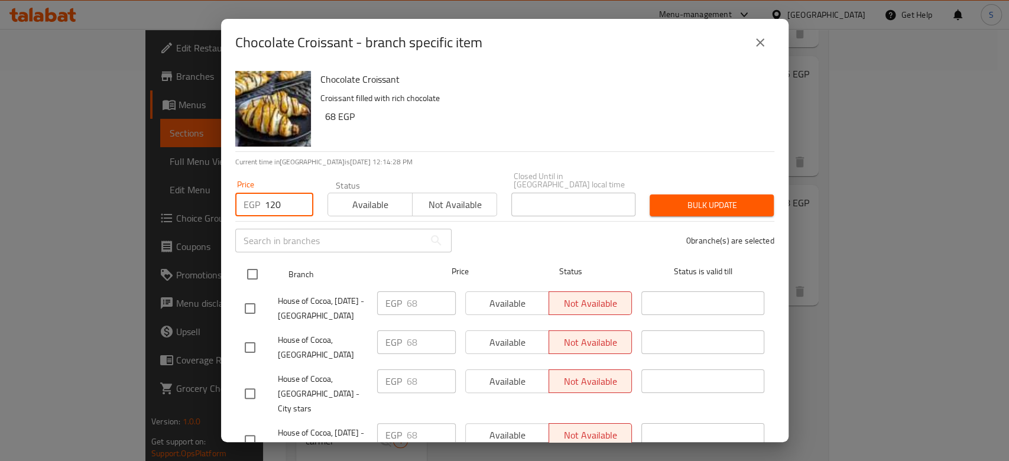
checkbox input "true"
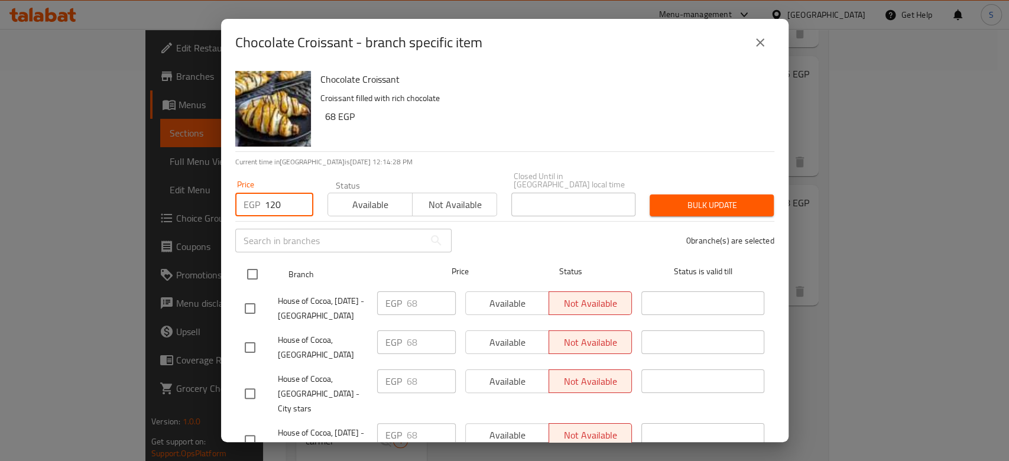
checkbox input "true"
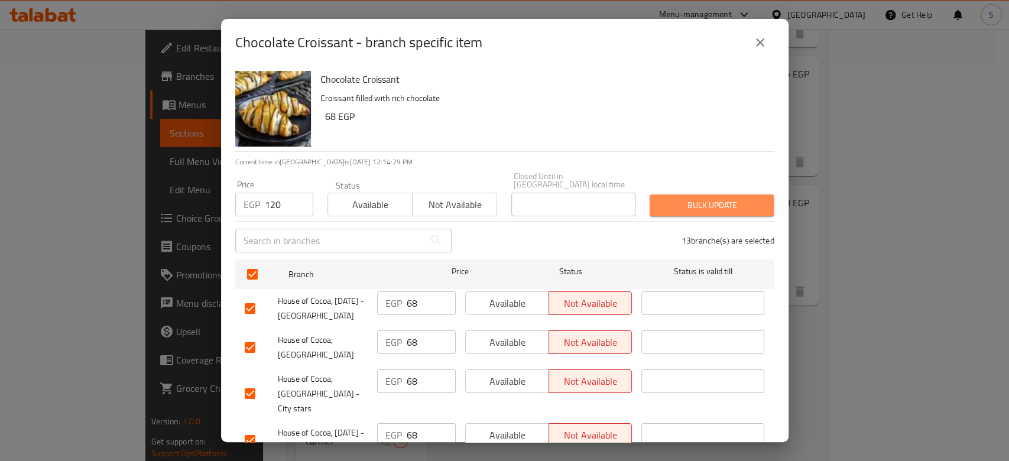
click at [729, 198] on span "Bulk update" at bounding box center [711, 205] width 105 height 15
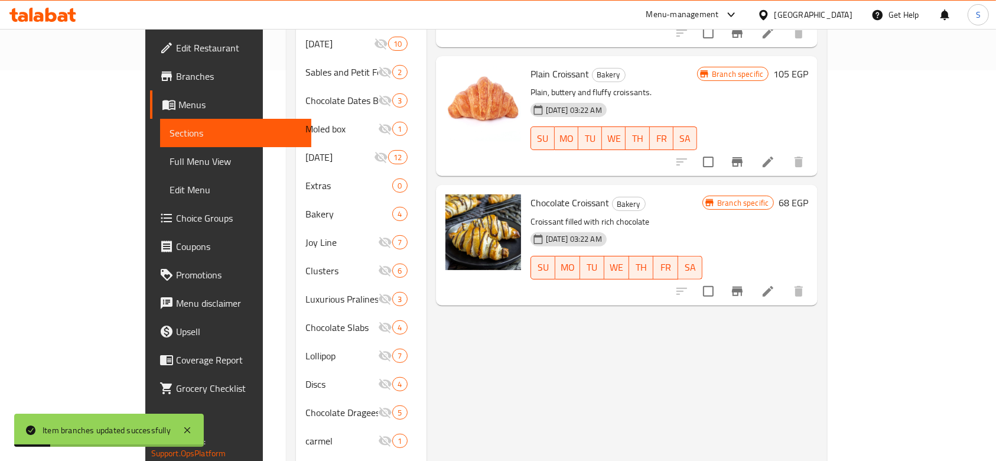
click at [785, 281] on li at bounding box center [768, 291] width 33 height 21
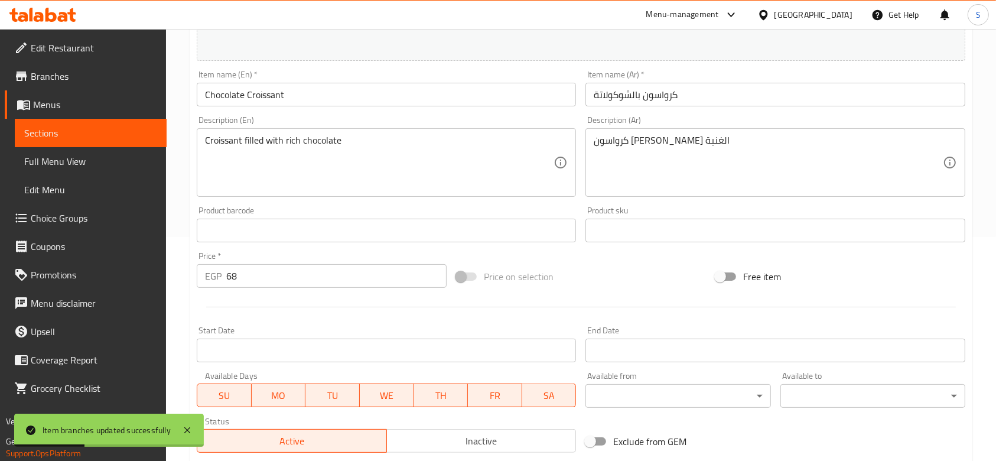
scroll to position [315, 0]
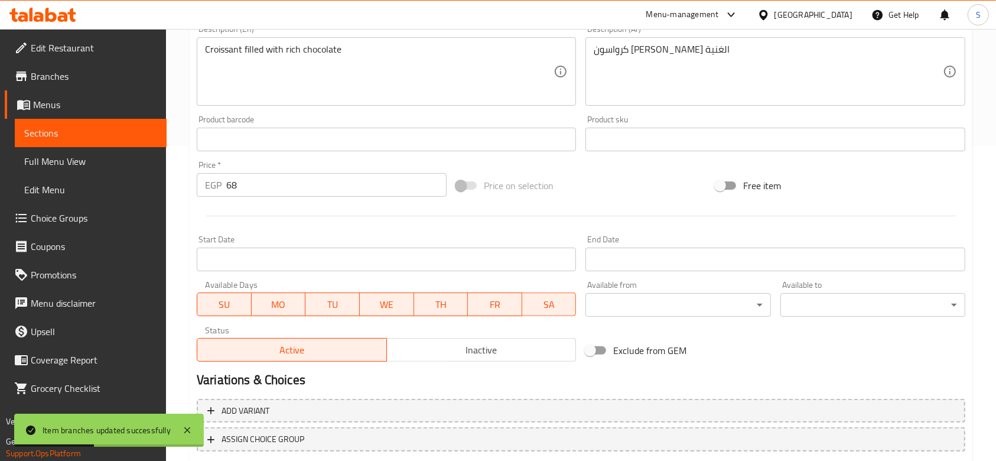
click at [310, 182] on input "68" at bounding box center [336, 185] width 220 height 24
drag, startPoint x: 291, startPoint y: 189, endPoint x: 175, endPoint y: 210, distance: 118.3
click at [177, 213] on div "Home / Restaurants management / Menus / Sections / item / update Bakery section…" at bounding box center [581, 125] width 830 height 823
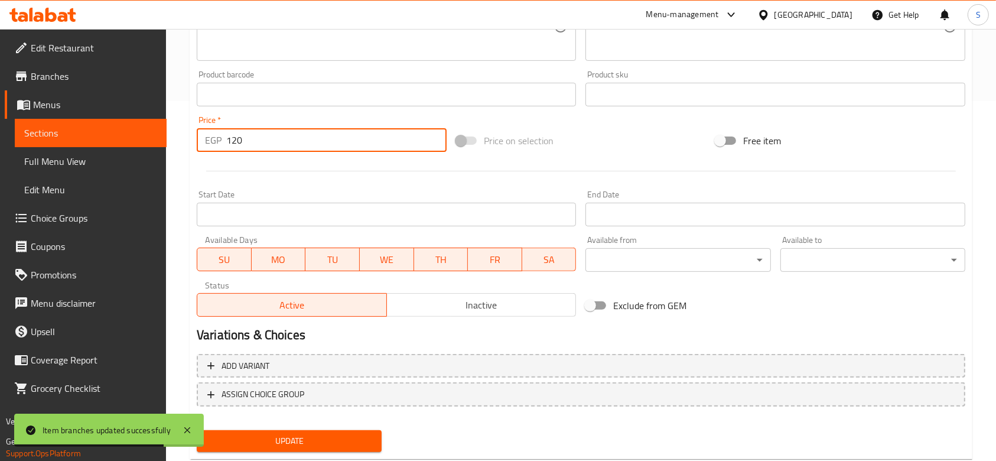
scroll to position [391, 0]
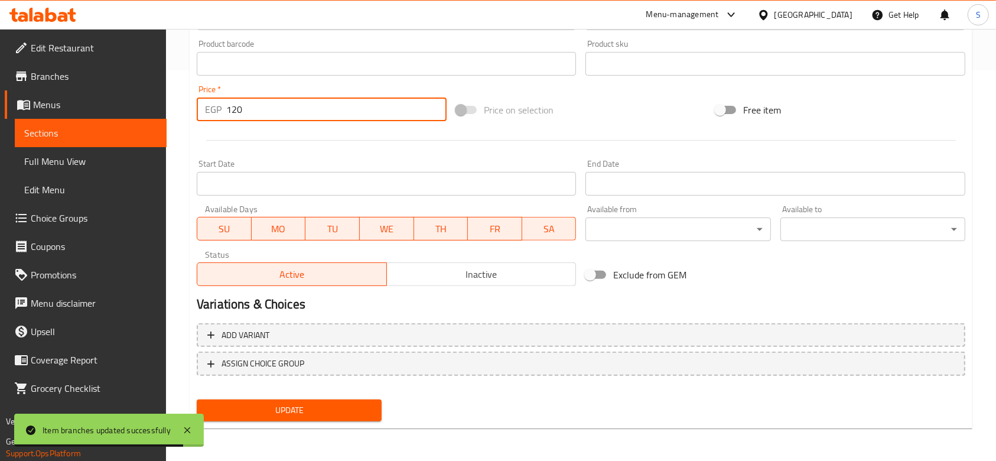
type input "120"
click at [279, 412] on span "Update" at bounding box center [289, 410] width 166 height 15
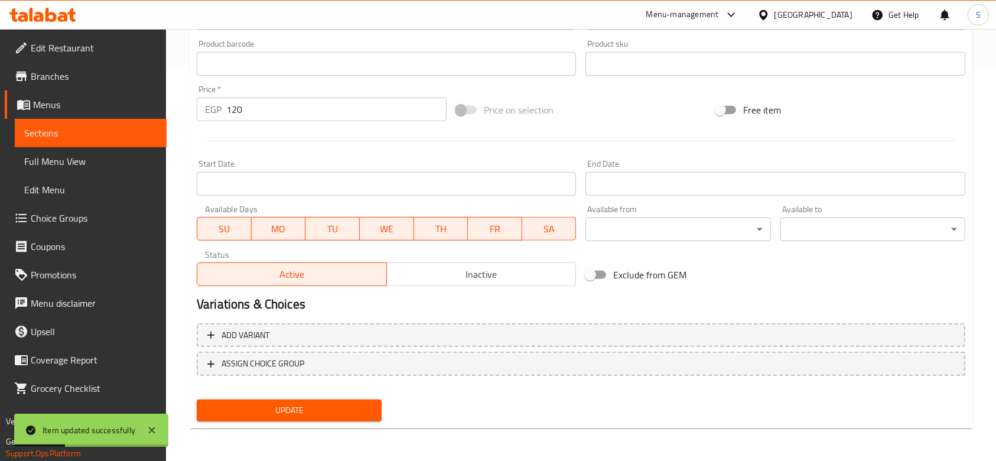
click at [386, 415] on div "Update" at bounding box center [289, 410] width 194 height 31
click at [316, 409] on span "Update" at bounding box center [289, 410] width 166 height 15
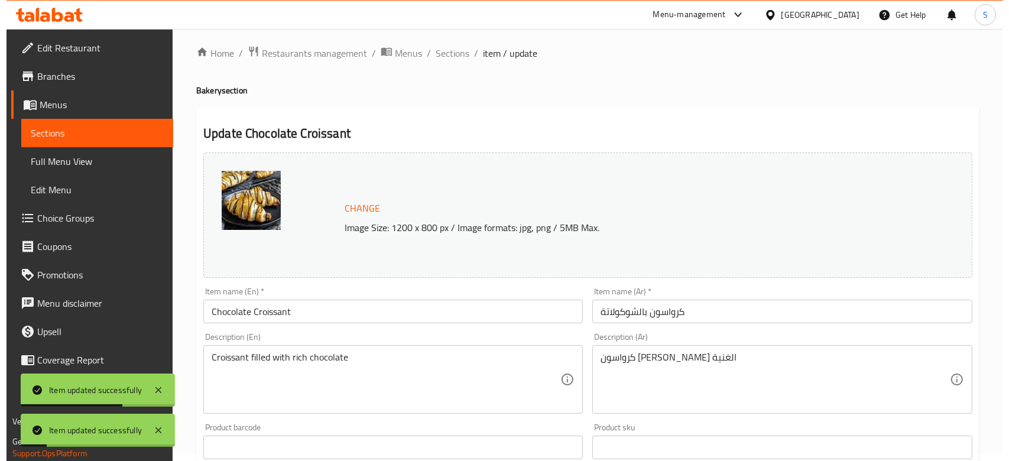
scroll to position [0, 0]
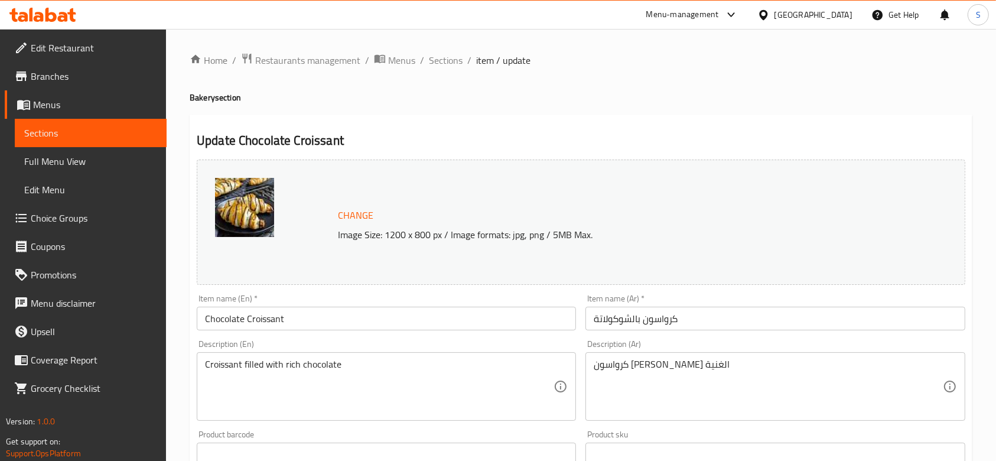
click at [78, 106] on span "Menus" at bounding box center [95, 104] width 124 height 14
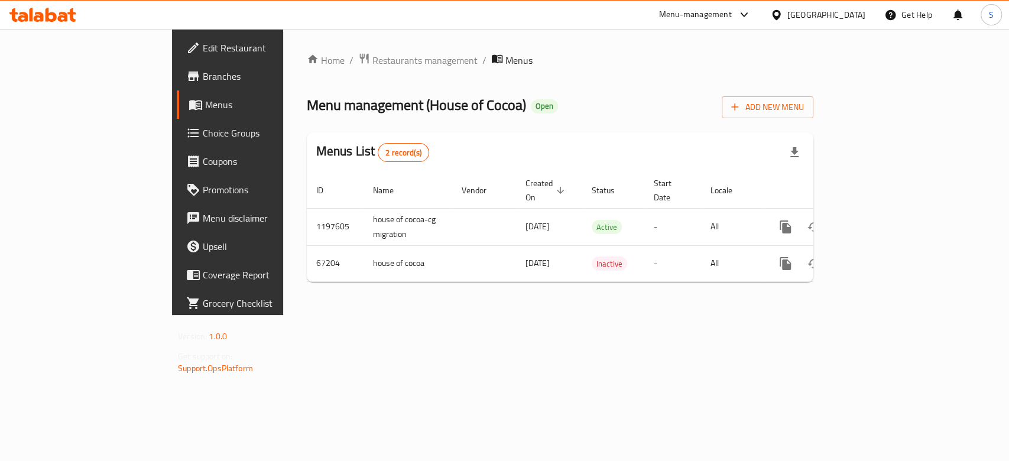
click at [203, 69] on span "Branches" at bounding box center [267, 76] width 128 height 14
